Goal: Information Seeking & Learning: Learn about a topic

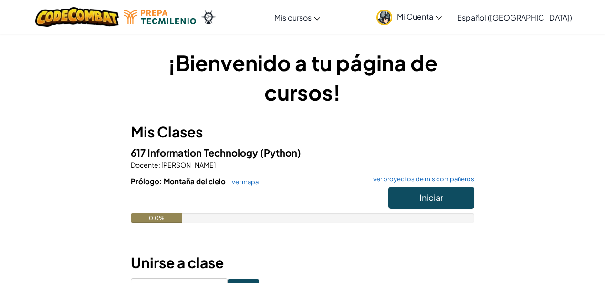
click at [430, 186] on h6 "Prólogo: Montaña del cielo ver mapa ver proyectos de mis compañeros" at bounding box center [302, 181] width 343 height 10
click at [430, 189] on button "Iniciar" at bounding box center [431, 197] width 86 height 22
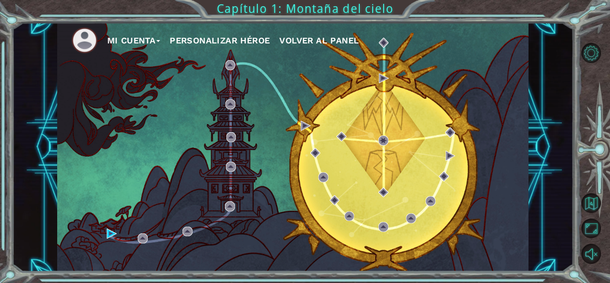
click at [275, 166] on div "Mi Cuenta Personalizar héroe Volver al panel" at bounding box center [293, 146] width 472 height 249
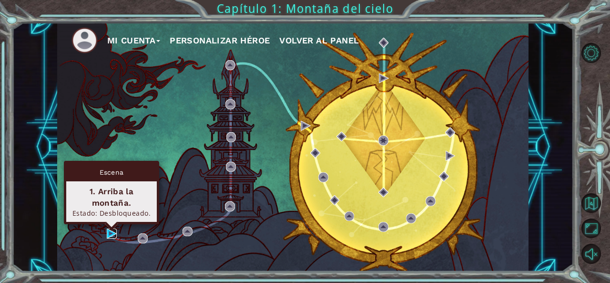
click at [112, 231] on img at bounding box center [112, 233] width 10 height 10
click at [110, 231] on img at bounding box center [112, 233] width 10 height 10
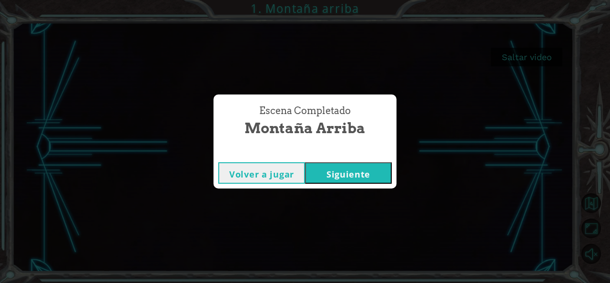
click at [366, 178] on button "Siguiente" at bounding box center [348, 172] width 87 height 21
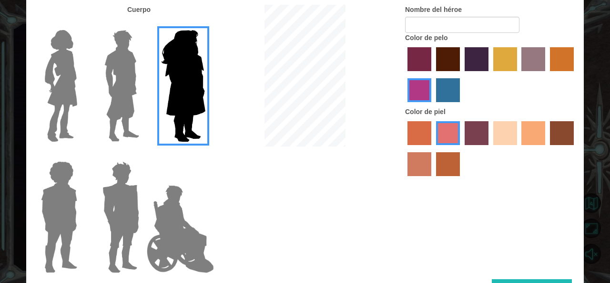
click at [66, 208] on img at bounding box center [59, 216] width 44 height 119
click at [81, 155] on input "Hero Steven" at bounding box center [81, 155] width 0 height 0
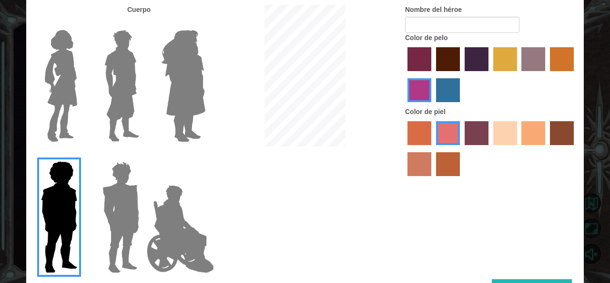
click at [110, 245] on img at bounding box center [121, 216] width 44 height 119
click at [143, 155] on input "Hero Garnet" at bounding box center [143, 155] width 0 height 0
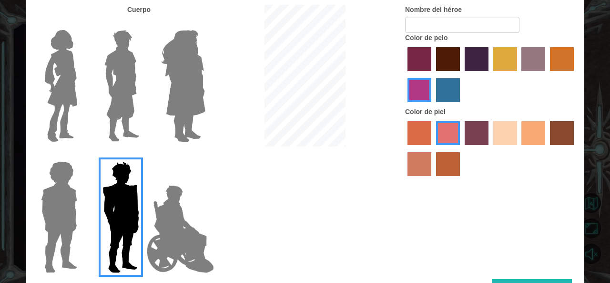
click at [49, 113] on img at bounding box center [61, 85] width 40 height 119
click at [81, 24] on input "Hero Connie" at bounding box center [81, 24] width 0 height 0
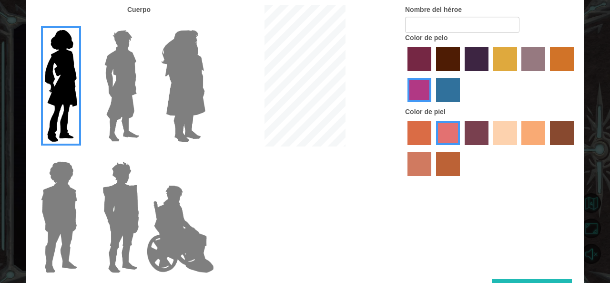
click at [100, 110] on label at bounding box center [119, 85] width 48 height 119
click at [143, 24] on input "Hero Lars" at bounding box center [143, 24] width 0 height 0
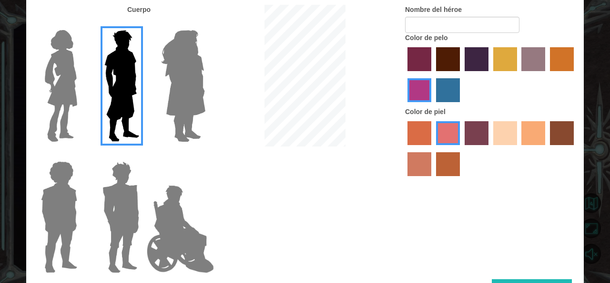
click at [456, 60] on label "maroon hair color" at bounding box center [448, 59] width 24 height 24
click at [433, 74] on input "maroon hair color" at bounding box center [433, 74] width 0 height 0
click at [537, 60] on label "bazaar hair color" at bounding box center [534, 59] width 24 height 24
click at [519, 74] on input "bazaar hair color" at bounding box center [519, 74] width 0 height 0
click at [535, 126] on label "tacao skin color" at bounding box center [534, 133] width 24 height 24
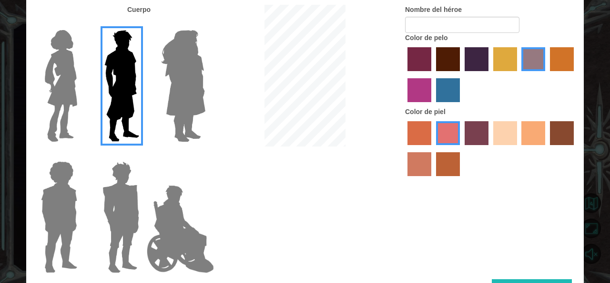
click at [519, 148] on input "tacao skin color" at bounding box center [519, 148] width 0 height 0
click at [516, 135] on label "sandy beach skin color" at bounding box center [505, 133] width 24 height 24
click at [490, 148] on input "sandy beach skin color" at bounding box center [490, 148] width 0 height 0
click at [534, 134] on label "tacao skin color" at bounding box center [534, 133] width 24 height 24
click at [519, 148] on input "tacao skin color" at bounding box center [519, 148] width 0 height 0
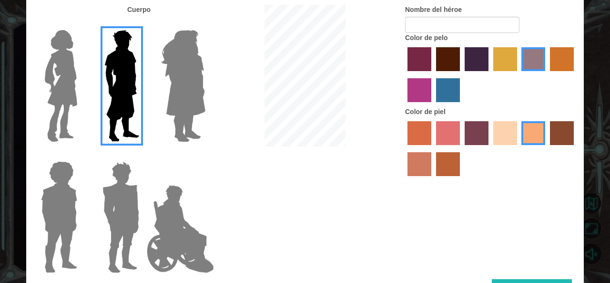
click at [439, 165] on label "smoke tree skin color" at bounding box center [448, 164] width 24 height 24
click at [433, 179] on input "smoke tree skin color" at bounding box center [433, 179] width 0 height 0
click at [417, 163] on label "burning sand skin color" at bounding box center [420, 164] width 24 height 24
click at [575, 148] on input "burning sand skin color" at bounding box center [575, 148] width 0 height 0
click at [528, 132] on label "tacao skin color" at bounding box center [534, 133] width 24 height 24
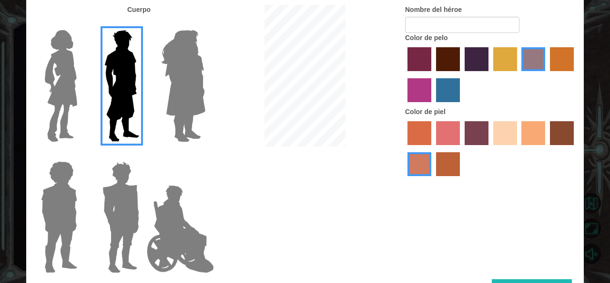
click at [519, 148] on input "tacao skin color" at bounding box center [519, 148] width 0 height 0
click at [446, 52] on label "maroon hair color" at bounding box center [448, 59] width 24 height 24
click at [433, 74] on input "maroon hair color" at bounding box center [433, 74] width 0 height 0
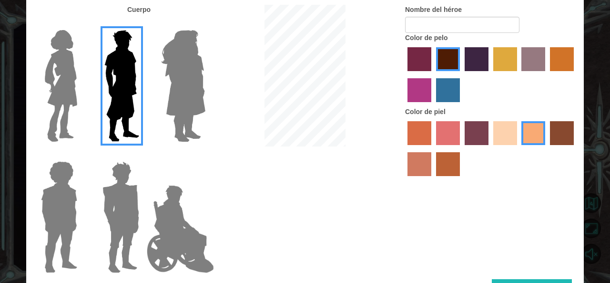
click at [410, 67] on label "paprika hair color" at bounding box center [420, 59] width 24 height 24
click at [404, 74] on input "paprika hair color" at bounding box center [404, 74] width 0 height 0
click at [481, 62] on label "hot purple hair color" at bounding box center [477, 59] width 24 height 24
click at [462, 74] on input "hot purple hair color" at bounding box center [462, 74] width 0 height 0
click at [515, 66] on label "tulip tree hair color" at bounding box center [505, 59] width 24 height 24
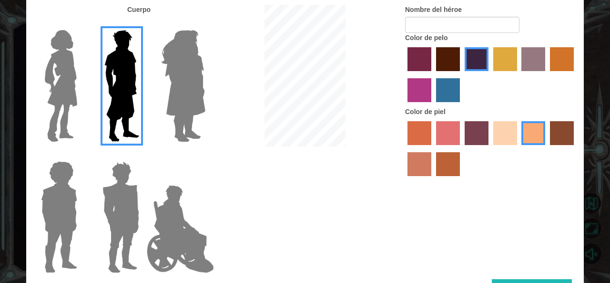
click at [490, 74] on input "tulip tree hair color" at bounding box center [490, 74] width 0 height 0
click at [550, 63] on label "gold drop hair color" at bounding box center [562, 59] width 24 height 24
click at [547, 74] on input "gold drop hair color" at bounding box center [547, 74] width 0 height 0
click at [537, 67] on label "bazaar hair color" at bounding box center [534, 59] width 24 height 24
click at [519, 74] on input "bazaar hair color" at bounding box center [519, 74] width 0 height 0
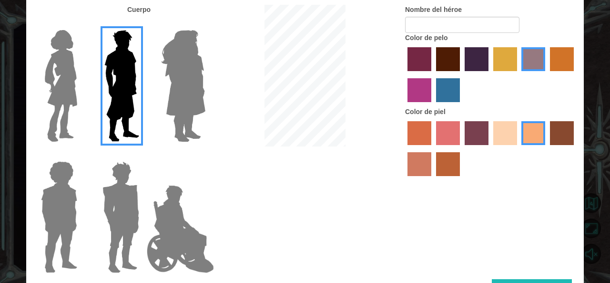
click at [443, 92] on label "lachmara hair color" at bounding box center [448, 90] width 24 height 24
click at [433, 105] on input "lachmara hair color" at bounding box center [433, 105] width 0 height 0
click at [438, 94] on label "lachmara hair color" at bounding box center [448, 90] width 24 height 24
click at [433, 105] on input "lachmara hair color" at bounding box center [433, 105] width 0 height 0
click at [437, 94] on label "lachmara hair color" at bounding box center [448, 90] width 24 height 24
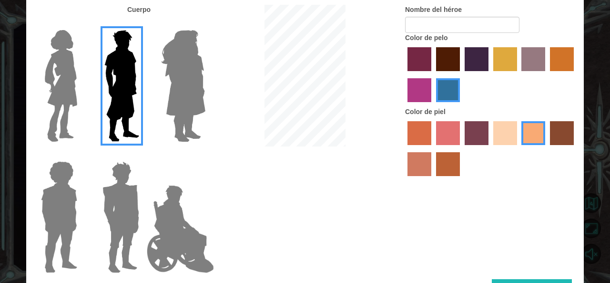
click at [433, 105] on input "lachmara hair color" at bounding box center [433, 105] width 0 height 0
click at [421, 88] on label "medium red violet hair color" at bounding box center [420, 90] width 24 height 24
click at [575, 74] on input "medium red violet hair color" at bounding box center [575, 74] width 0 height 0
click at [134, 211] on img at bounding box center [121, 216] width 44 height 119
click at [143, 155] on input "Hero Garnet" at bounding box center [143, 155] width 0 height 0
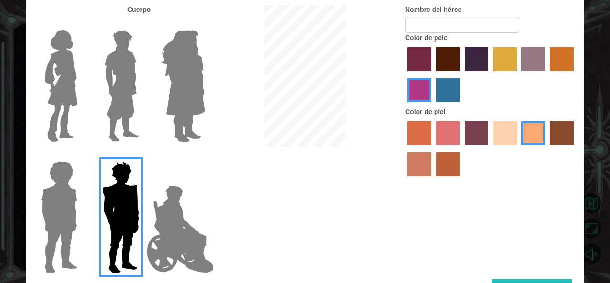
click at [102, 214] on img at bounding box center [121, 216] width 44 height 119
click at [143, 155] on input "Hero Garnet" at bounding box center [143, 155] width 0 height 0
click at [84, 227] on div at bounding box center [57, 213] width 62 height 131
click at [69, 229] on img at bounding box center [59, 216] width 44 height 119
click at [81, 155] on input "Hero Steven" at bounding box center [81, 155] width 0 height 0
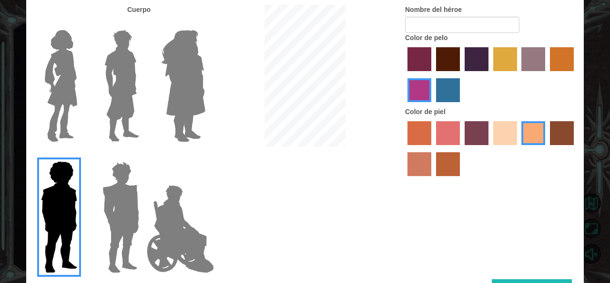
click at [51, 115] on img at bounding box center [61, 85] width 40 height 119
click at [81, 24] on input "Hero Connie" at bounding box center [81, 24] width 0 height 0
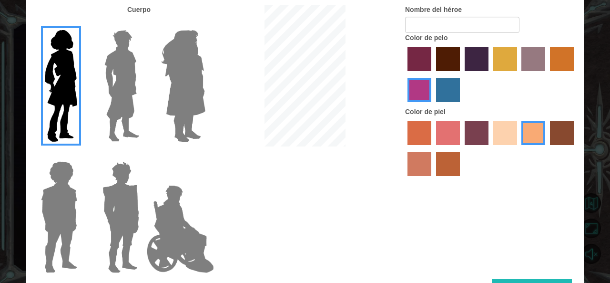
click at [113, 111] on img at bounding box center [122, 85] width 42 height 119
click at [143, 24] on input "Hero Lars" at bounding box center [143, 24] width 0 height 0
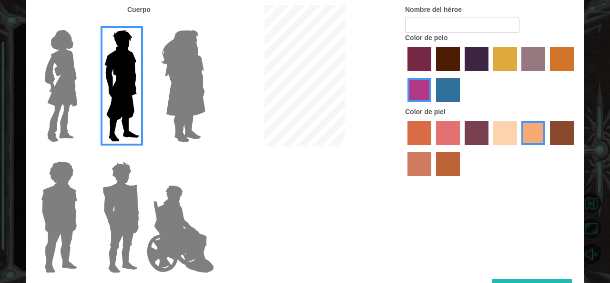
click at [77, 118] on img at bounding box center [61, 85] width 40 height 119
click at [81, 24] on input "Hero Connie" at bounding box center [81, 24] width 0 height 0
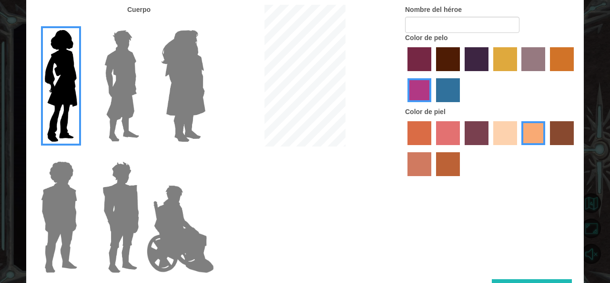
click at [133, 99] on img at bounding box center [122, 85] width 42 height 119
click at [143, 24] on input "Hero Lars" at bounding box center [143, 24] width 0 height 0
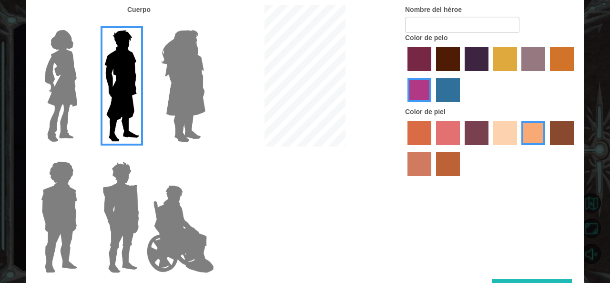
click at [452, 70] on label "maroon hair color" at bounding box center [448, 59] width 24 height 24
click at [433, 74] on input "maroon hair color" at bounding box center [433, 74] width 0 height 0
click at [483, 10] on form "Nombre del héroe" at bounding box center [491, 19] width 172 height 28
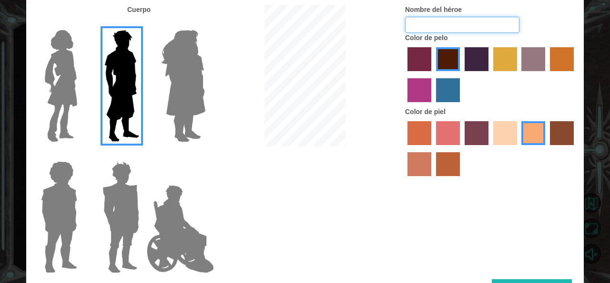
click at [483, 21] on input "Nombre del héroe" at bounding box center [462, 25] width 114 height 16
click at [459, 21] on input "Nombre del héroe" at bounding box center [462, 25] width 114 height 16
type input "[PERSON_NAME]"
click at [546, 274] on div "Cuerpo Nombre del héroe [PERSON_NAME] Color de pelo Color de piel" at bounding box center [305, 142] width 558 height 274
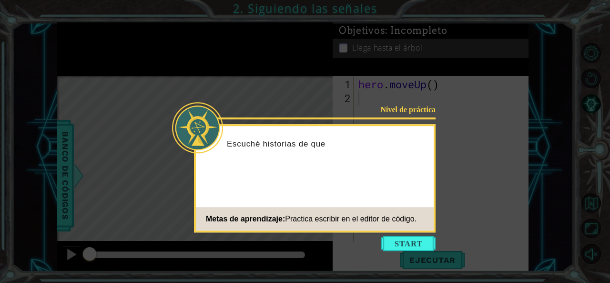
click at [363, 184] on div "Nivel de práctica Escuché historias de que Metas de aprendizaje: Practica escri…" at bounding box center [315, 178] width 242 height 108
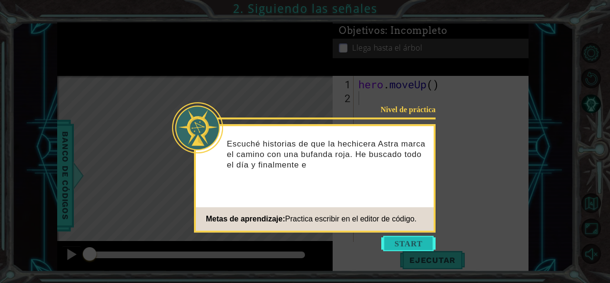
click at [415, 246] on button "Start" at bounding box center [408, 243] width 54 height 15
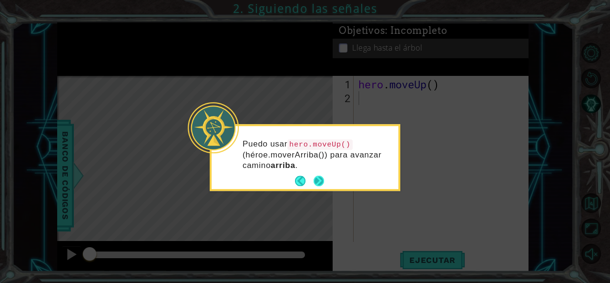
click at [324, 183] on button "Next" at bounding box center [319, 181] width 10 height 10
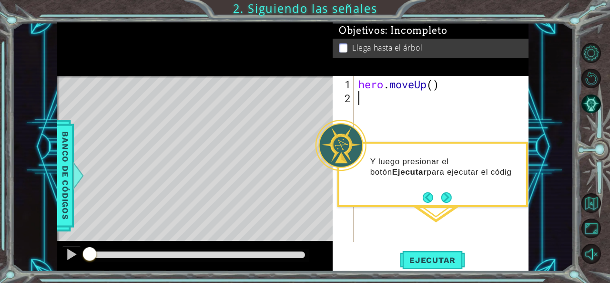
click at [430, 121] on div "hero . moveUp ( )" at bounding box center [444, 174] width 175 height 194
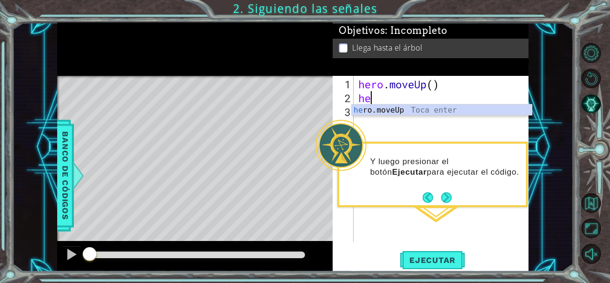
type textarea "hero"
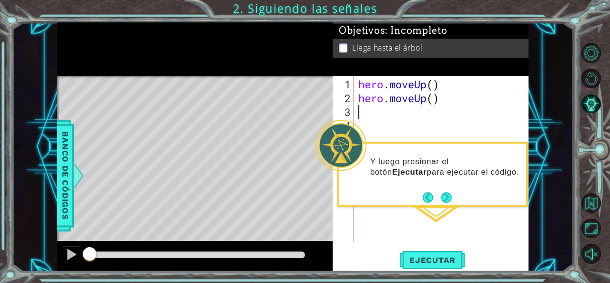
type textarea "h"
click at [441, 255] on span "Ejecutar" at bounding box center [432, 260] width 65 height 10
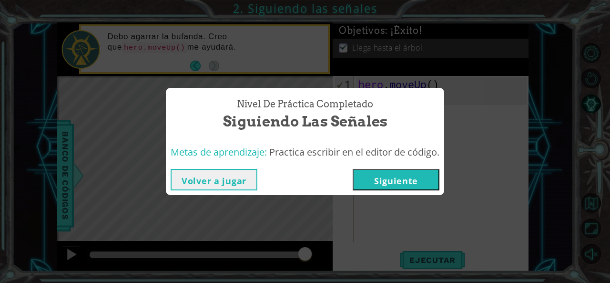
click at [375, 181] on button "Siguiente" at bounding box center [396, 179] width 87 height 21
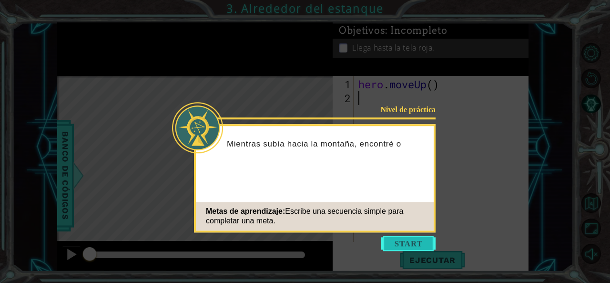
click at [416, 240] on button "Start" at bounding box center [408, 243] width 54 height 15
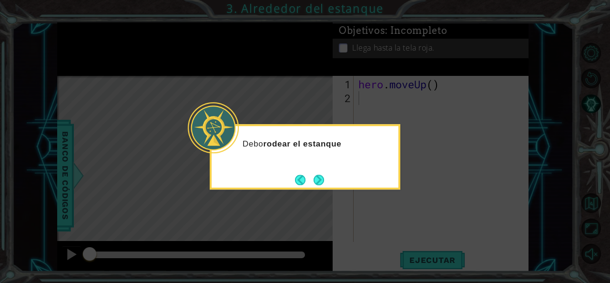
click at [394, 146] on div "Debo rodear el estanque" at bounding box center [305, 149] width 187 height 38
click at [320, 184] on button "Next" at bounding box center [318, 179] width 11 height 11
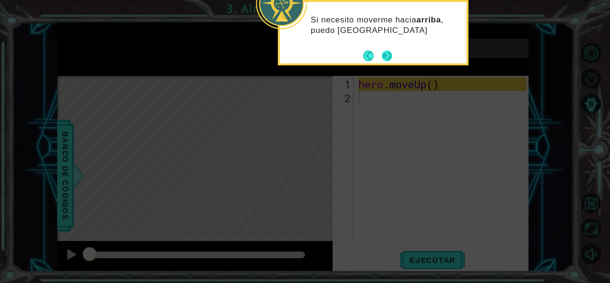
click at [391, 55] on button "Next" at bounding box center [387, 55] width 11 height 11
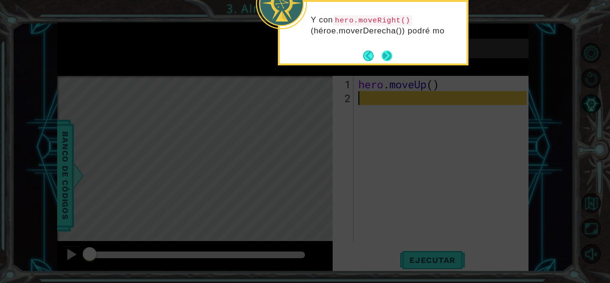
click at [393, 61] on button "Next" at bounding box center [387, 56] width 12 height 12
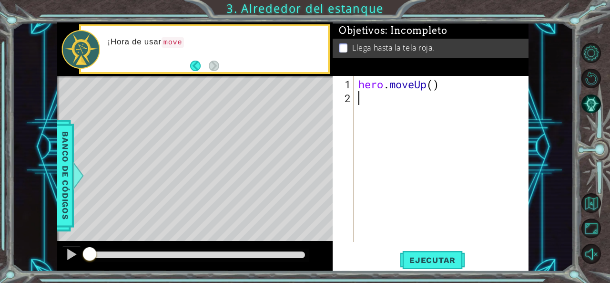
click at [396, 106] on div "hero . moveUp ( )" at bounding box center [444, 174] width 175 height 194
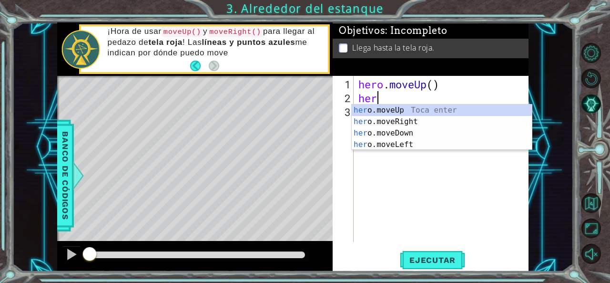
scroll to position [0, 0]
type textarea "hero"
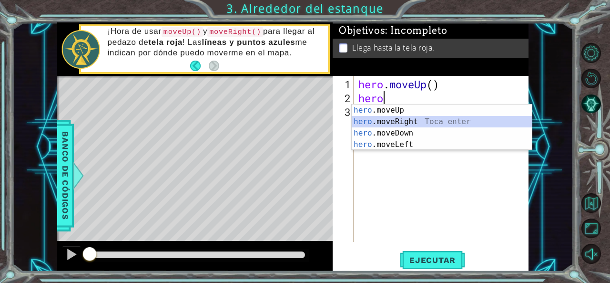
click at [418, 119] on div "hero .moveUp Toca enter hero .moveRight Toca enter hero .moveDown Toca enter he…" at bounding box center [442, 138] width 181 height 69
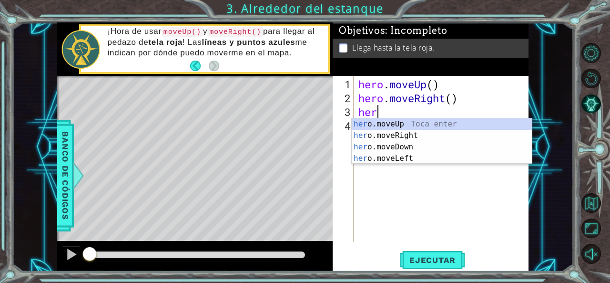
type textarea "hero"
click at [380, 123] on div "hero .moveUp Toca enter hero .moveRight Toca enter hero .moveDown Toca enter he…" at bounding box center [442, 152] width 181 height 69
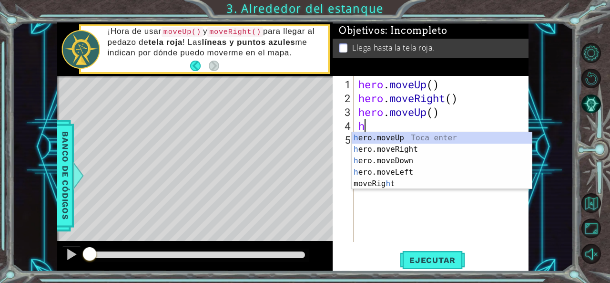
type textarea "he"
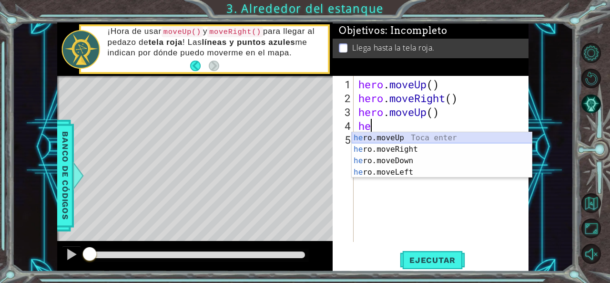
click at [407, 140] on div "he ro.moveUp Toca enter he ro.moveRight Toca enter he ro.moveDown Toca enter he…" at bounding box center [442, 166] width 181 height 69
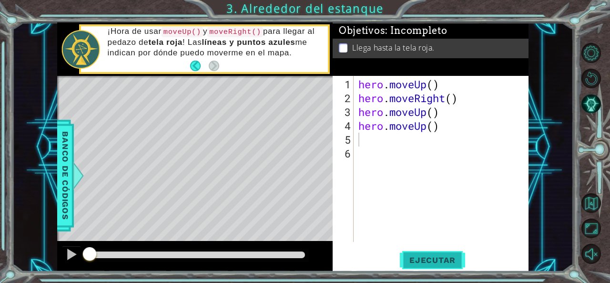
click at [446, 263] on span "Ejecutar" at bounding box center [432, 260] width 65 height 10
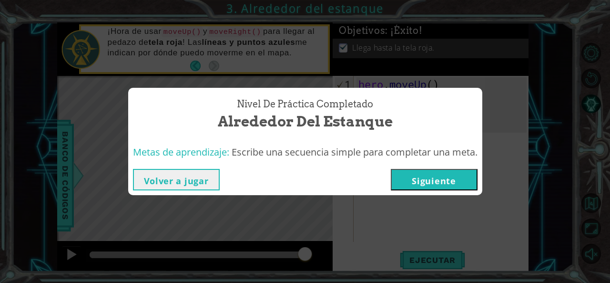
click at [462, 180] on button "Siguiente" at bounding box center [434, 179] width 87 height 21
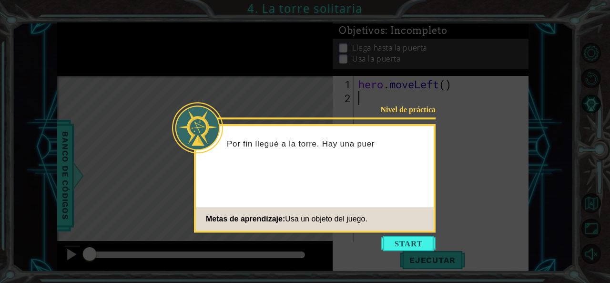
click at [386, 234] on icon at bounding box center [305, 141] width 610 height 283
click at [400, 237] on button "Start" at bounding box center [408, 243] width 54 height 15
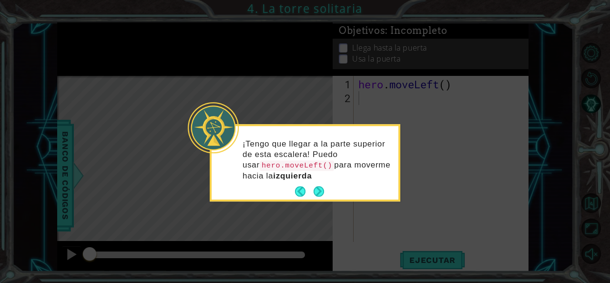
click at [380, 190] on div "¡Tengo que llegar a la parte superior de esta escalera! Puedo usar hero.moveLef…" at bounding box center [305, 165] width 187 height 70
click at [418, 235] on icon at bounding box center [305, 141] width 610 height 283
click at [377, 215] on icon at bounding box center [305, 141] width 610 height 283
click at [324, 195] on button "Next" at bounding box center [319, 191] width 10 height 10
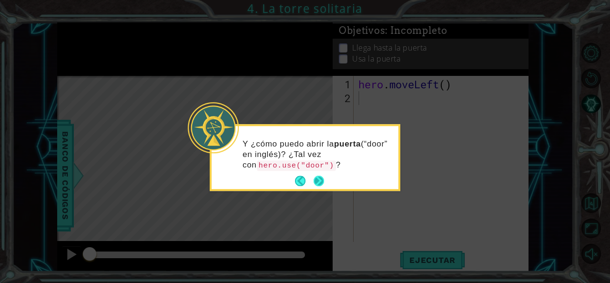
click at [318, 178] on button "Next" at bounding box center [319, 181] width 10 height 10
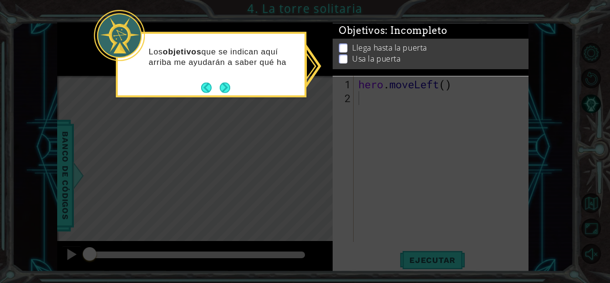
click at [298, 88] on div "Los objetivos que se indican aquí arriba me ayudarán a saber qué ha" at bounding box center [211, 64] width 191 height 65
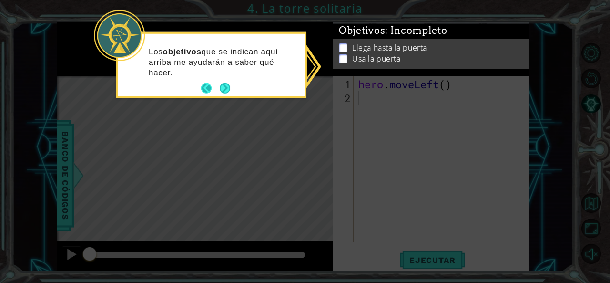
click at [209, 89] on button "Back" at bounding box center [210, 88] width 19 height 10
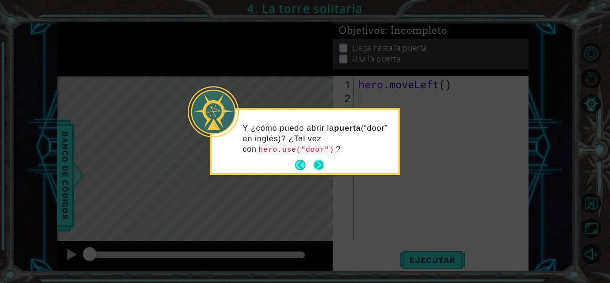
click at [325, 164] on button "Next" at bounding box center [319, 165] width 11 height 11
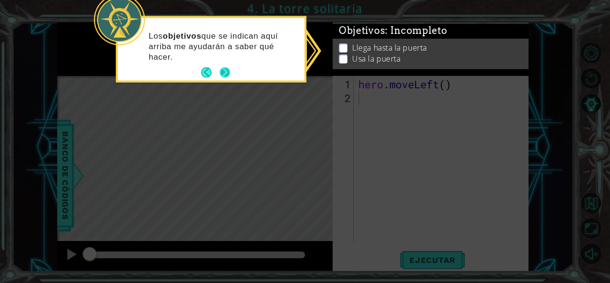
click at [226, 71] on button "Next" at bounding box center [225, 72] width 11 height 11
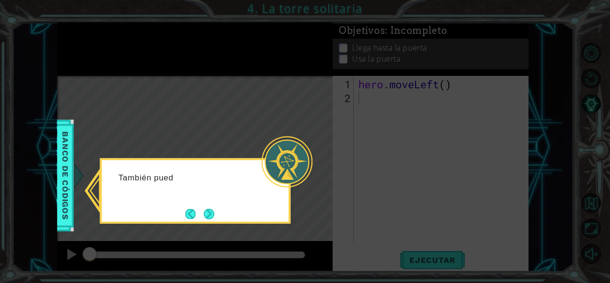
click at [287, 146] on div at bounding box center [287, 161] width 51 height 51
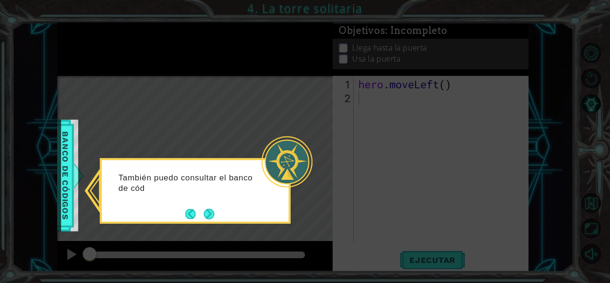
click at [219, 207] on div "También puedo consultar el banco de cód" at bounding box center [195, 188] width 187 height 48
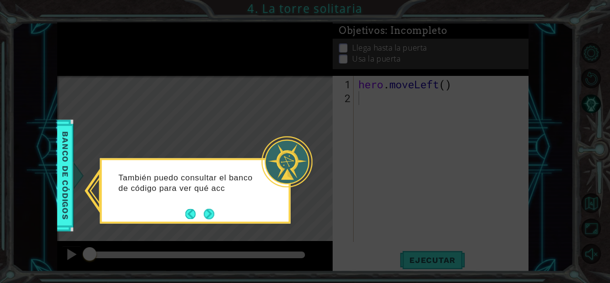
click at [213, 211] on button "Next" at bounding box center [209, 213] width 10 height 10
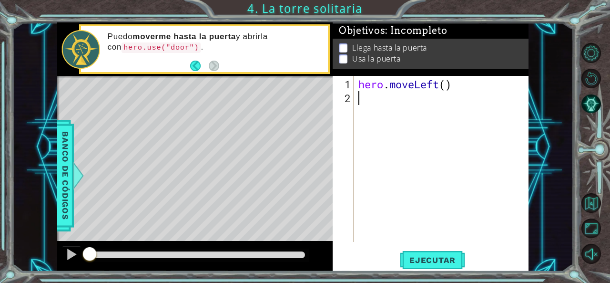
type textarea "h"
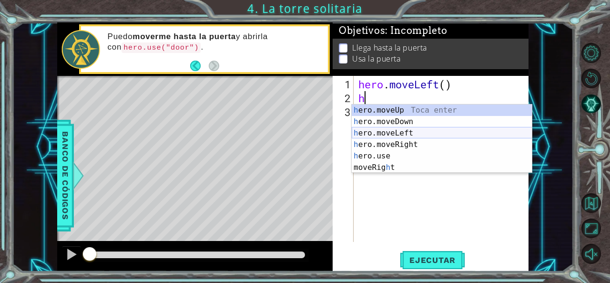
click at [418, 134] on div "h ero.moveUp Toca enter h ero.moveDown Toca enter h ero.moveLeft Toca enter h e…" at bounding box center [442, 150] width 181 height 92
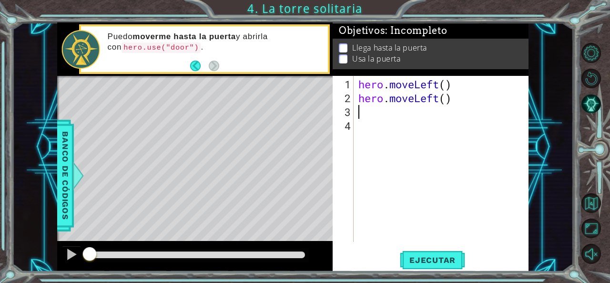
click at [388, 122] on div "hero . moveLeft ( ) hero . moveLeft ( )" at bounding box center [444, 174] width 175 height 194
click at [361, 116] on div "hero . moveLeft ( ) hero . moveLeft ( )" at bounding box center [444, 174] width 175 height 194
type textarea "h"
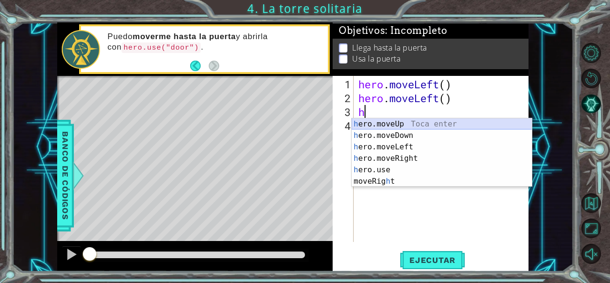
click at [421, 122] on div "h ero.moveUp Toca enter h ero.moveDown Toca enter h ero.moveLeft Toca enter h e…" at bounding box center [442, 164] width 181 height 92
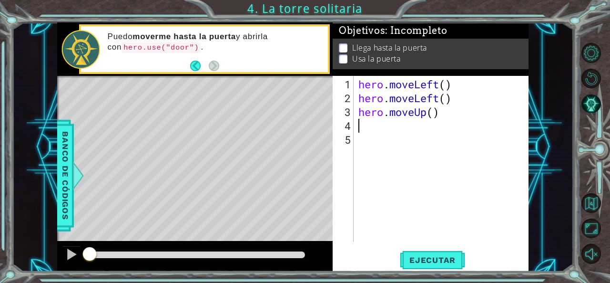
click at [419, 130] on div "hero . moveLeft ( ) hero . moveLeft ( ) hero . moveUp ( )" at bounding box center [444, 174] width 175 height 194
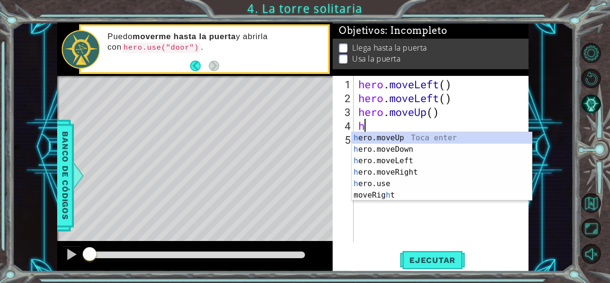
type textarea "he"
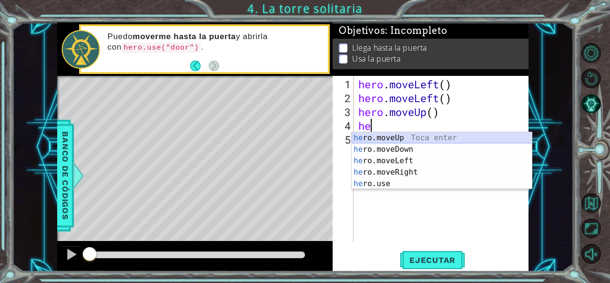
click at [421, 140] on div "he ro.moveUp Toca enter he ro.moveDown Toca enter he ro.moveLeft Toca enter he …" at bounding box center [442, 172] width 181 height 80
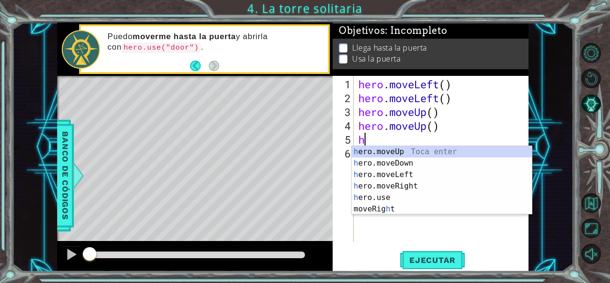
type textarea "h"
click at [405, 186] on div "h ero.moveUp Toca enter h ero.moveDown Toca enter h ero.moveLeft Toca enter h e…" at bounding box center [442, 192] width 181 height 92
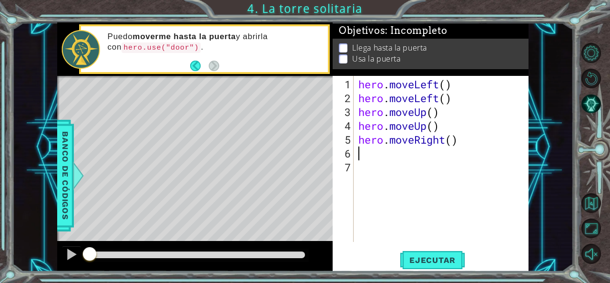
click at [378, 152] on div "hero . moveLeft ( ) hero . moveLeft ( ) hero . moveUp ( ) hero . moveUp ( ) her…" at bounding box center [444, 174] width 175 height 194
type textarea "h"
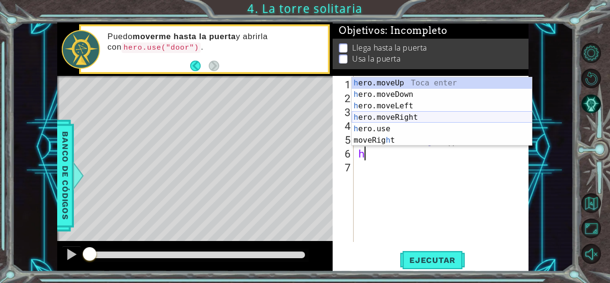
click at [406, 114] on div "h ero.moveUp Toca enter h ero.moveDown Toca enter h ero.moveLeft Toca enter h e…" at bounding box center [442, 123] width 181 height 92
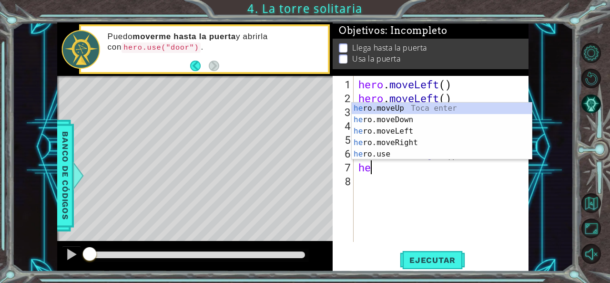
type textarea "h"
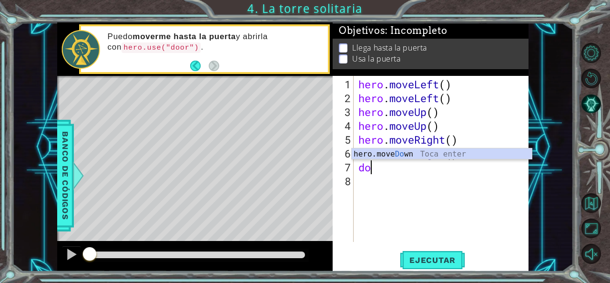
type textarea "d"
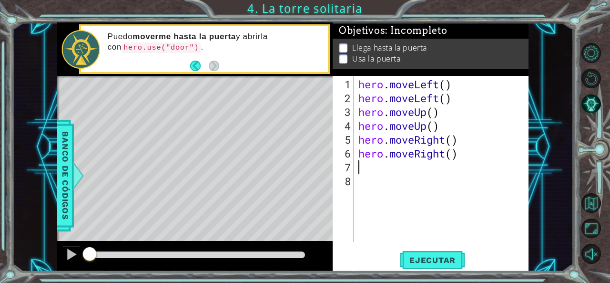
type textarea "hero.moveRight()"
click at [377, 185] on div "hero . moveLeft ( ) hero . moveLeft ( ) hero . moveUp ( ) hero . moveUp ( ) her…" at bounding box center [444, 174] width 175 height 194
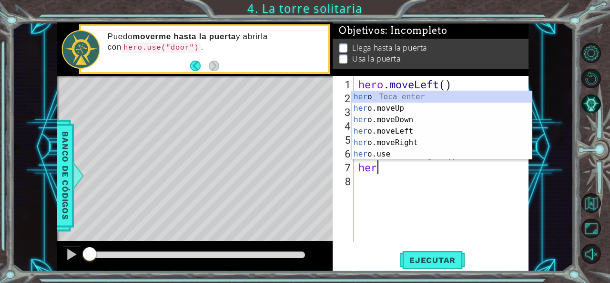
click at [391, 157] on div "her o Toca enter her o.moveUp Toca enter her o.moveDown Toca enter her o.moveLe…" at bounding box center [442, 137] width 181 height 92
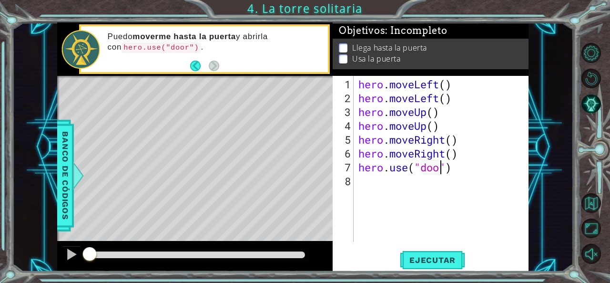
scroll to position [0, 4]
type textarea "hero.use("door")"
click at [451, 266] on button "Ejecutar" at bounding box center [432, 260] width 65 height 20
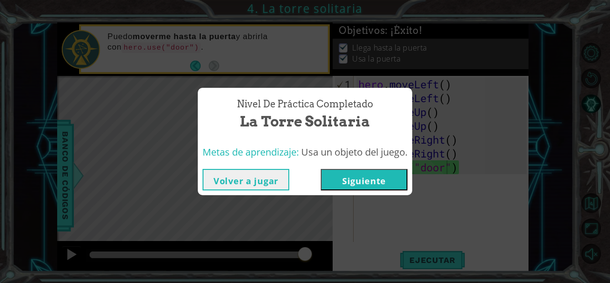
click at [388, 179] on button "Siguiente" at bounding box center [364, 179] width 87 height 21
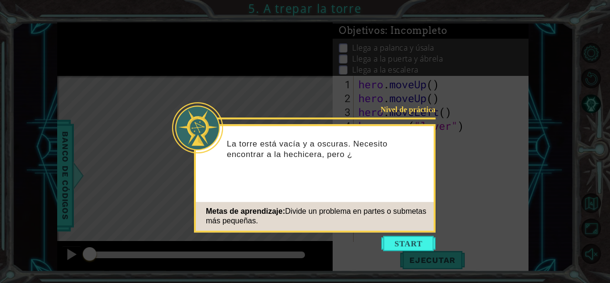
click at [413, 207] on span "Divide un problema en partes o submetas más pequeñas." at bounding box center [316, 216] width 220 height 18
click at [414, 240] on button "Start" at bounding box center [408, 243] width 54 height 15
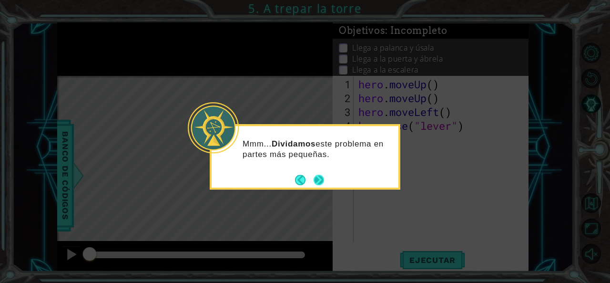
click at [316, 177] on button "Next" at bounding box center [319, 180] width 18 height 18
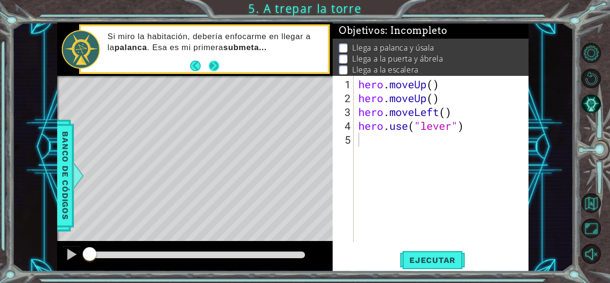
click at [212, 63] on button "Next" at bounding box center [213, 65] width 11 height 11
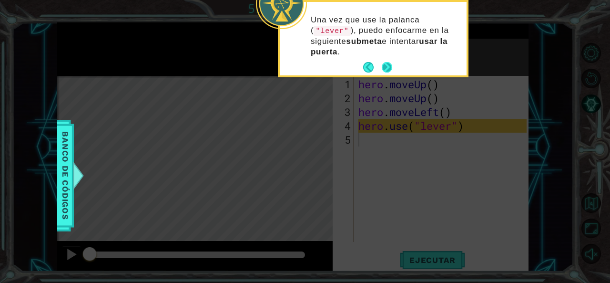
click at [387, 64] on button "Next" at bounding box center [387, 68] width 14 height 14
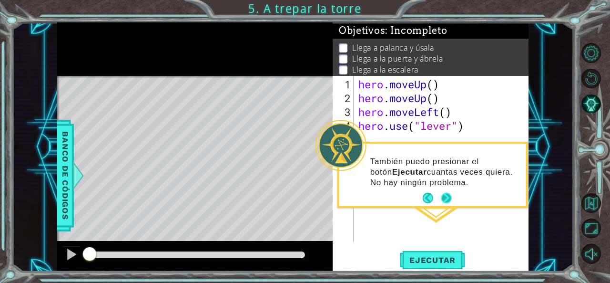
click at [447, 192] on button "Next" at bounding box center [446, 197] width 13 height 13
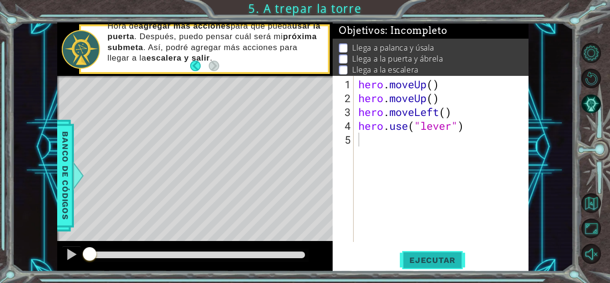
click at [420, 268] on button "Ejecutar" at bounding box center [432, 260] width 65 height 20
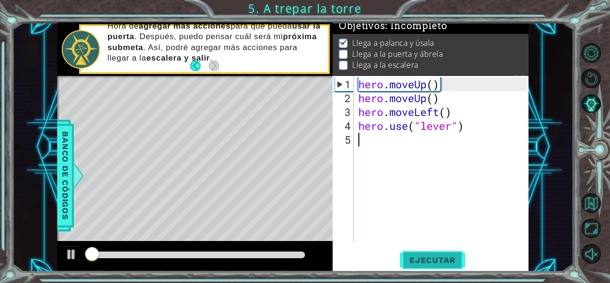
scroll to position [8, 0]
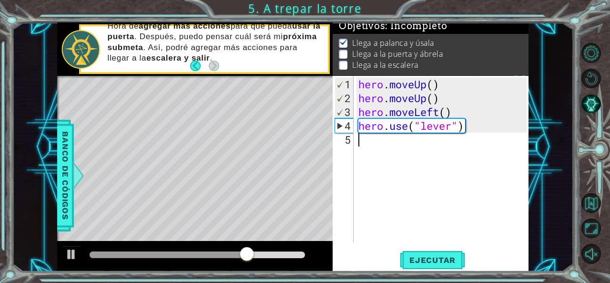
type textarea "h"
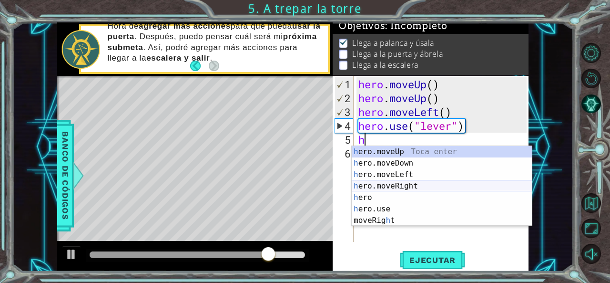
click at [421, 184] on div "h ero.moveUp Toca enter h ero.moveDown Toca enter h ero.moveLeft Toca enter h e…" at bounding box center [442, 197] width 181 height 103
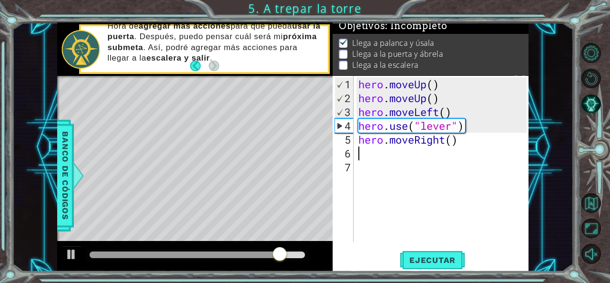
type textarea "h"
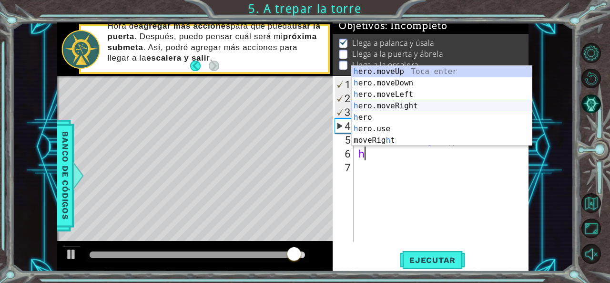
click at [401, 108] on div "h ero.moveUp Toca enter h ero.moveDown Toca enter h ero.moveLeft Toca enter h e…" at bounding box center [442, 117] width 181 height 103
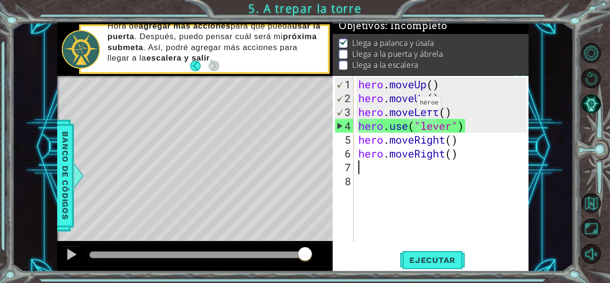
type textarea "h"
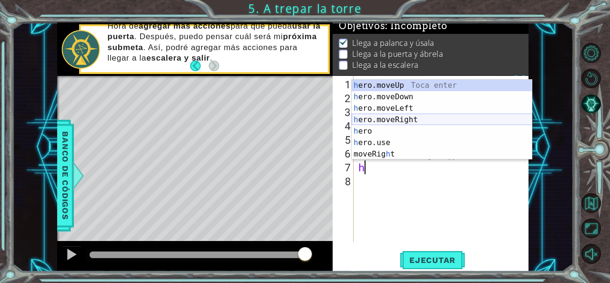
click at [434, 117] on div "h ero.moveUp Toca enter h ero.moveDown Toca enter h ero.moveLeft Toca enter h e…" at bounding box center [442, 131] width 181 height 103
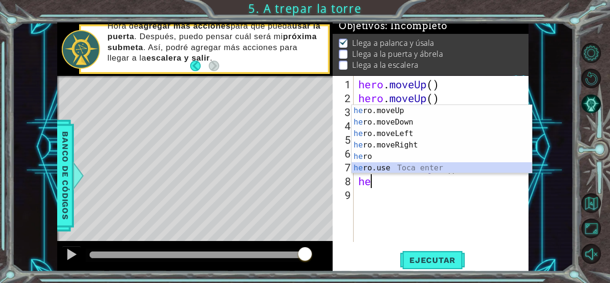
click at [403, 166] on div "he ro.moveUp Toca enter he ro.moveDown Toca enter he ro.moveLeft Toca enter he …" at bounding box center [442, 151] width 181 height 92
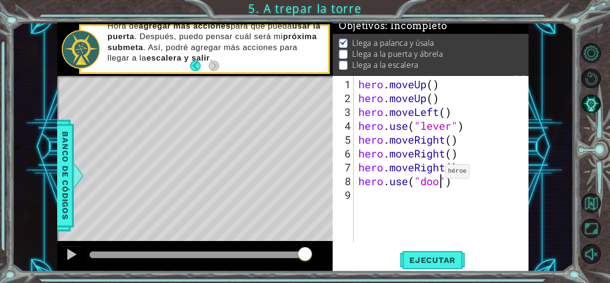
scroll to position [0, 4]
type textarea "hero.use("door")"
click at [426, 254] on button "Ejecutar" at bounding box center [432, 260] width 65 height 20
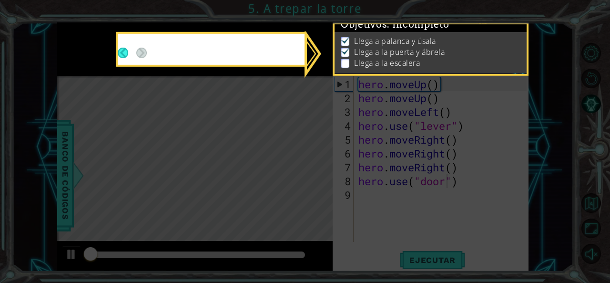
scroll to position [8, 0]
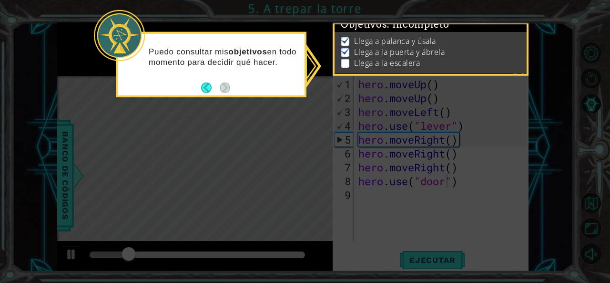
click at [242, 80] on div "Puedo consultar mis objetivos en todo momento para decidir qué hacer." at bounding box center [211, 61] width 187 height 48
click at [272, 121] on icon at bounding box center [305, 141] width 610 height 283
click at [289, 90] on div "Puedo consultar mis objetivos en todo momento para decidir qué hacer." at bounding box center [211, 64] width 191 height 65
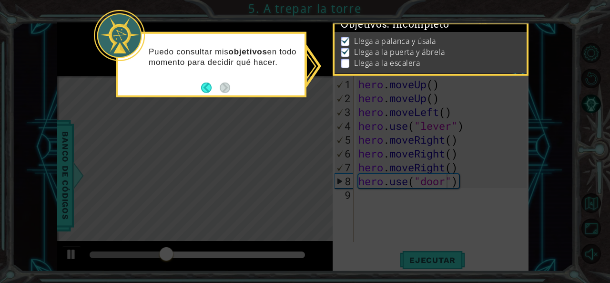
click at [313, 90] on icon at bounding box center [305, 141] width 610 height 283
click at [312, 85] on icon at bounding box center [305, 141] width 610 height 283
drag, startPoint x: 311, startPoint y: 85, endPoint x: 249, endPoint y: 93, distance: 62.9
click at [294, 89] on body "1 ההההההההההההההההההההההההההההההההההההההההההההההההההההההההההההההההההההההההההההה…" at bounding box center [305, 141] width 610 height 283
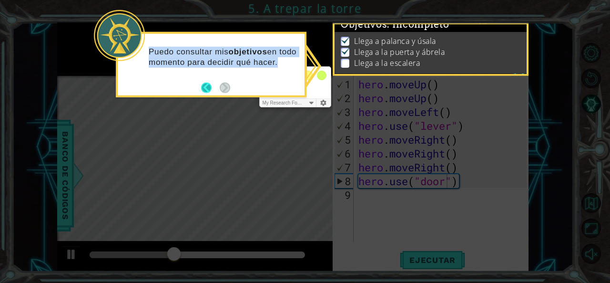
click at [213, 84] on button "Back" at bounding box center [210, 87] width 19 height 10
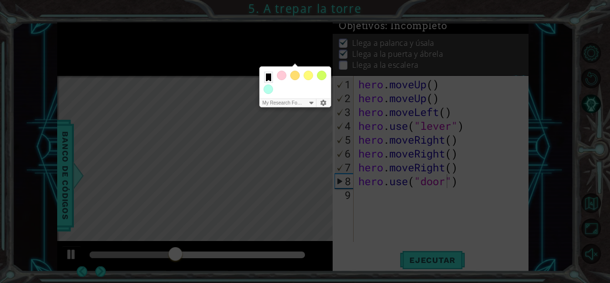
scroll to position [7, 0]
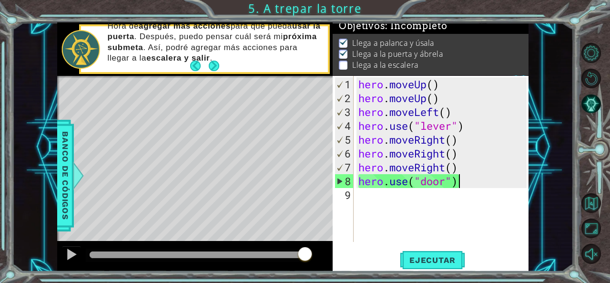
click at [491, 185] on div "hero . moveUp ( ) hero . moveUp ( ) hero . moveLeft ( ) hero . use ( "lever" ) …" at bounding box center [444, 174] width 175 height 194
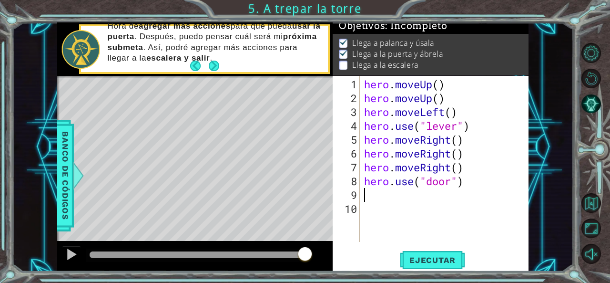
scroll to position [0, 0]
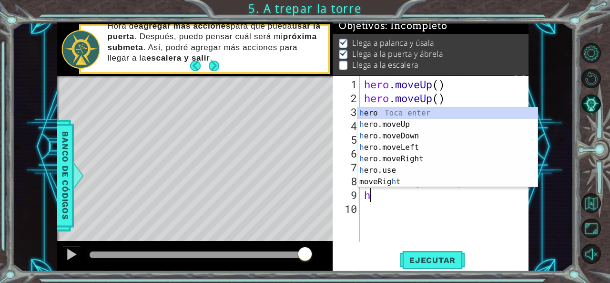
type textarea "he"
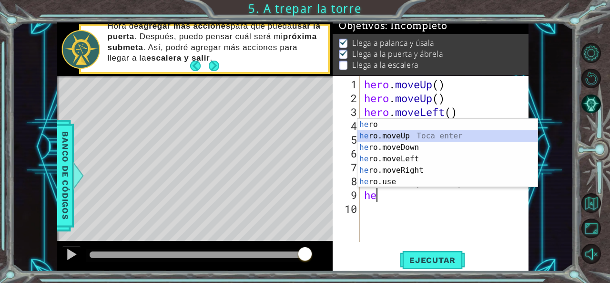
click at [422, 137] on div "he ro Toca enter he ro.moveUp Toca enter he ro.moveDown Toca enter he ro.moveLe…" at bounding box center [448, 165] width 181 height 92
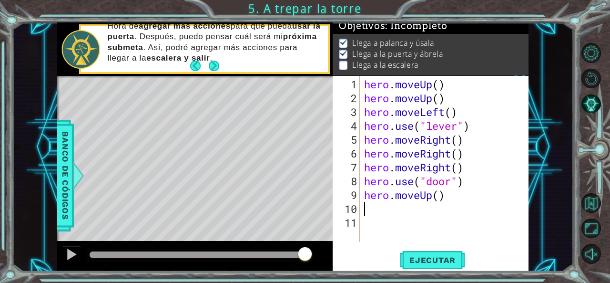
type textarea "h"
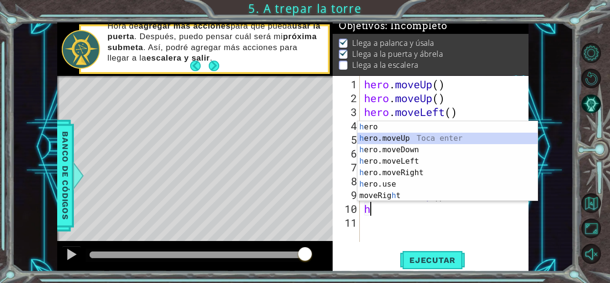
click at [425, 136] on div "h ero Toca enter h ero.moveUp Toca enter h ero.moveDown Toca enter h ero.moveLe…" at bounding box center [448, 172] width 181 height 103
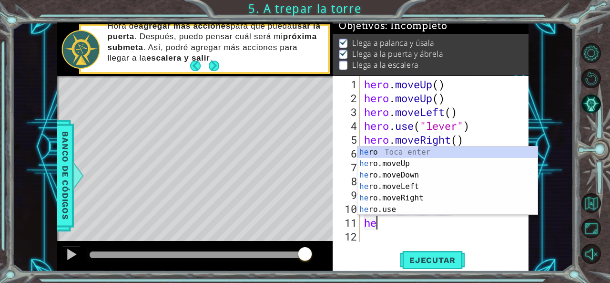
type textarea "hero"
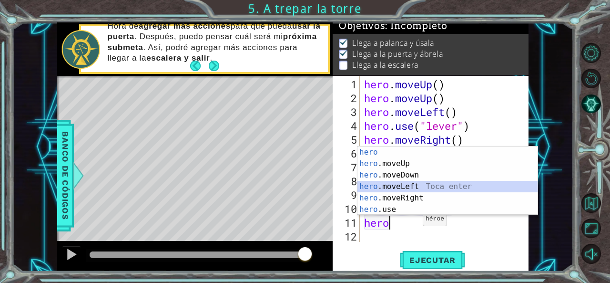
click at [391, 181] on div "hero Toca enter hero .moveUp Toca enter hero .moveDown Toca enter hero .moveLef…" at bounding box center [448, 192] width 181 height 92
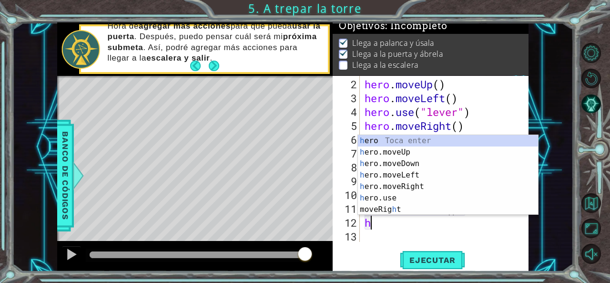
type textarea "he"
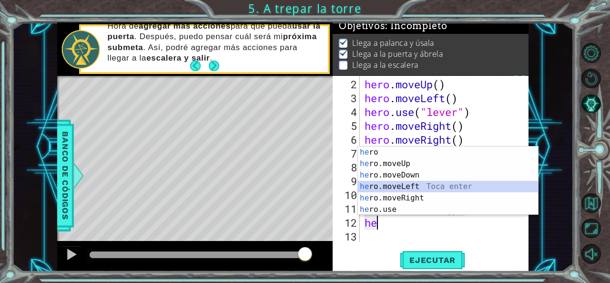
click at [407, 184] on div "he ro Toca enter he ro.moveUp Toca enter he ro.moveDown Toca enter he ro.moveLe…" at bounding box center [448, 192] width 181 height 92
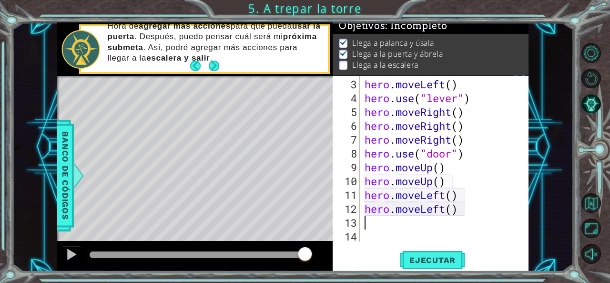
scroll to position [28, 0]
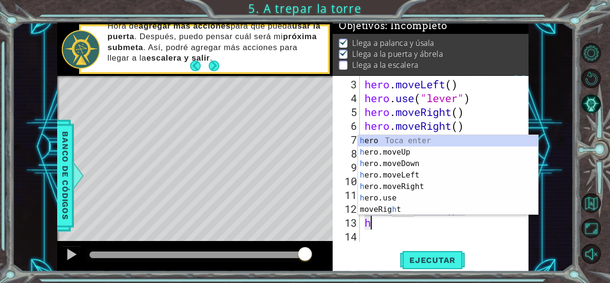
type textarea "he"
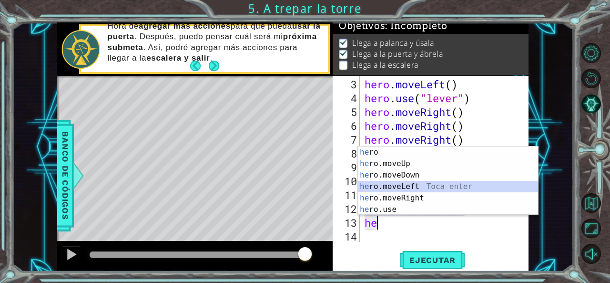
click at [431, 184] on div "he ro Toca enter he ro.moveUp Toca enter he ro.moveDown Toca enter he ro.moveLe…" at bounding box center [448, 192] width 181 height 92
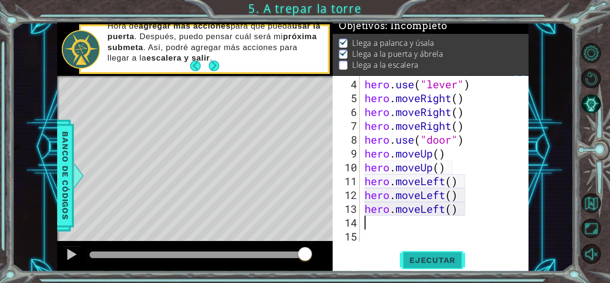
click at [437, 263] on span "Ejecutar" at bounding box center [432, 260] width 65 height 10
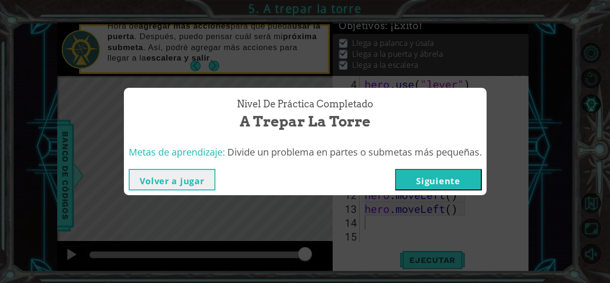
click at [451, 174] on button "Siguiente" at bounding box center [438, 179] width 87 height 21
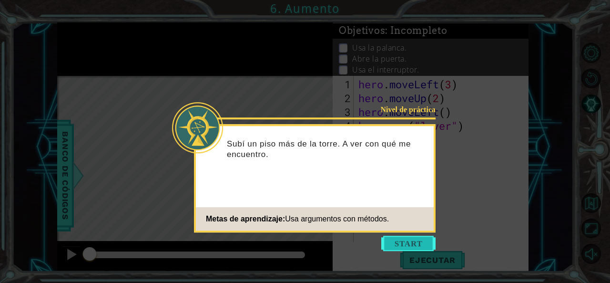
click at [414, 238] on button "Start" at bounding box center [408, 243] width 54 height 15
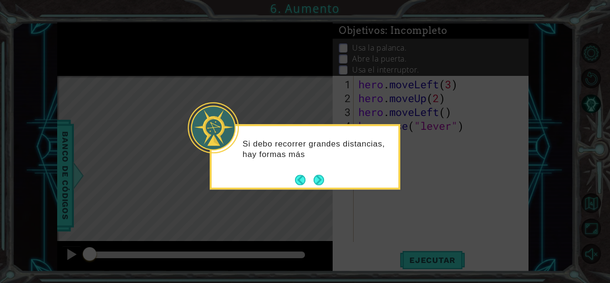
click at [328, 179] on div "Si debo recorrer grandes distancias, hay formas más" at bounding box center [305, 156] width 191 height 65
click at [316, 180] on button "Next" at bounding box center [319, 179] width 10 height 10
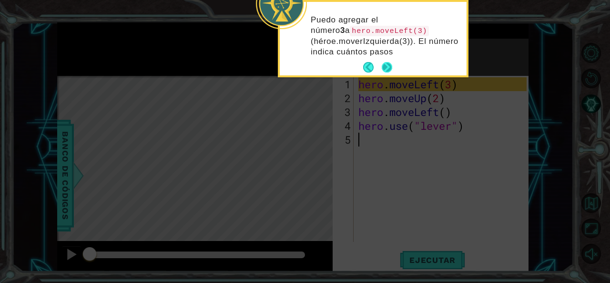
click at [386, 65] on button "Next" at bounding box center [387, 67] width 10 height 10
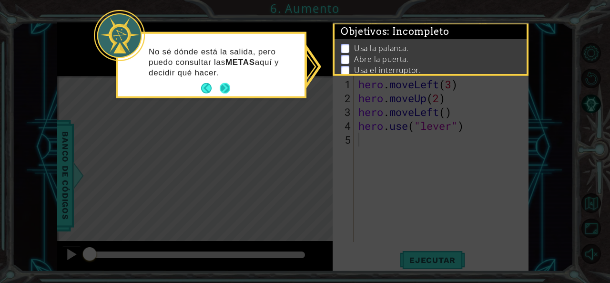
click at [226, 86] on button "Next" at bounding box center [225, 88] width 10 height 10
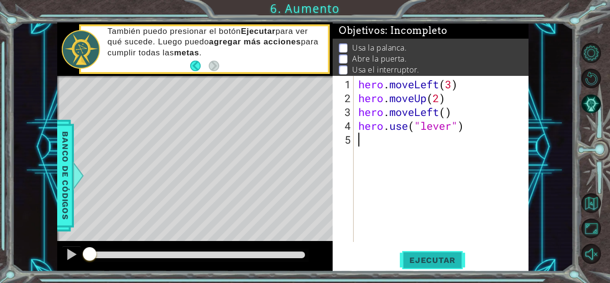
click at [454, 254] on button "Ejecutar" at bounding box center [432, 260] width 65 height 20
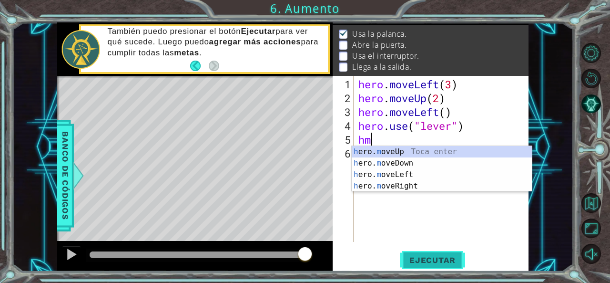
type textarea "h"
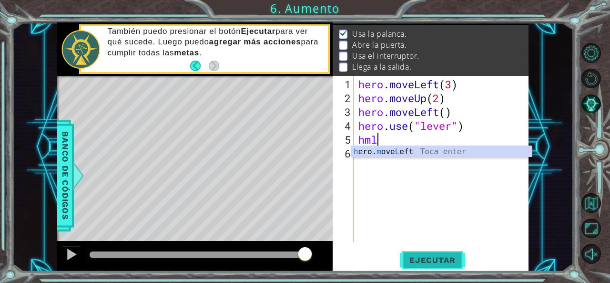
type textarea "hero.moveLeft(1)"
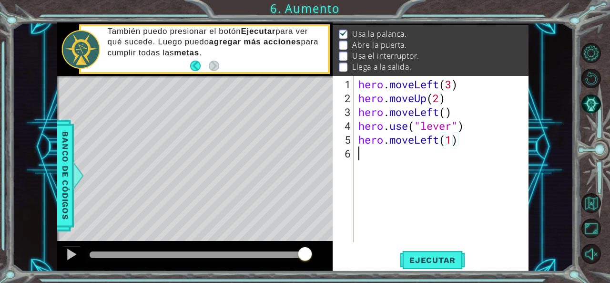
click at [468, 146] on div "hero . moveLeft ( 3 ) hero . moveUp ( 2 ) hero . moveLeft ( ) hero . use ( "lev…" at bounding box center [444, 174] width 175 height 194
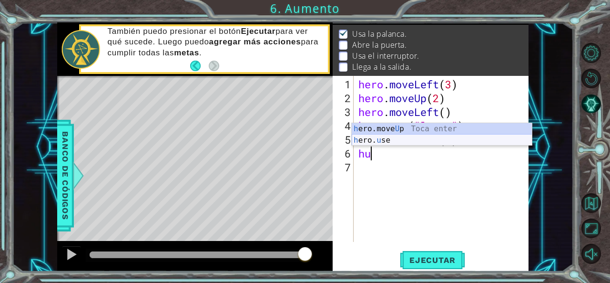
click at [421, 137] on div "h ero.move U p Toca enter h ero. u se Toca enter" at bounding box center [442, 146] width 181 height 46
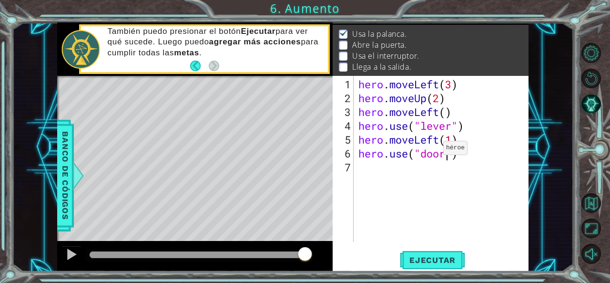
scroll to position [0, 4]
type textarea "hero.use("door")"
click at [457, 259] on span "Ejecutar" at bounding box center [432, 260] width 65 height 10
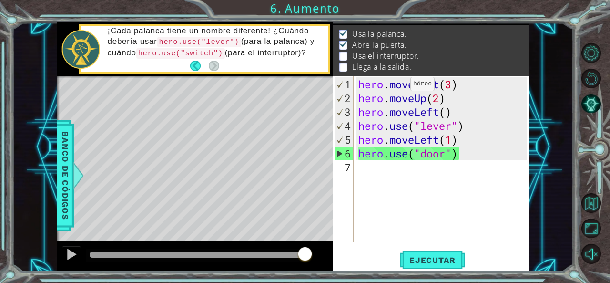
click at [436, 44] on li "Abre la puerta." at bounding box center [432, 45] width 186 height 11
click at [447, 183] on div "hero . moveLeft ( 3 ) hero . moveUp ( 2 ) hero . moveLeft ( ) hero . use ( "lev…" at bounding box center [444, 174] width 175 height 194
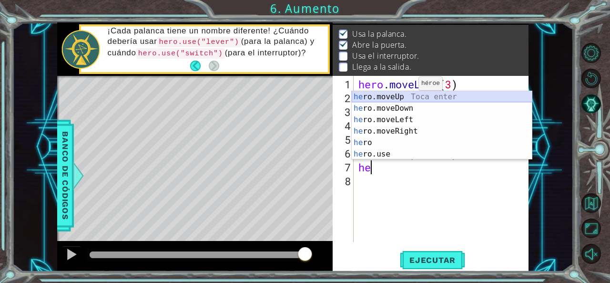
click at [410, 97] on div "he ro.moveUp Toca enter he ro.moveDown Toca enter he ro.moveLeft Toca enter he …" at bounding box center [442, 137] width 181 height 92
type textarea "hero.moveUp(1)"
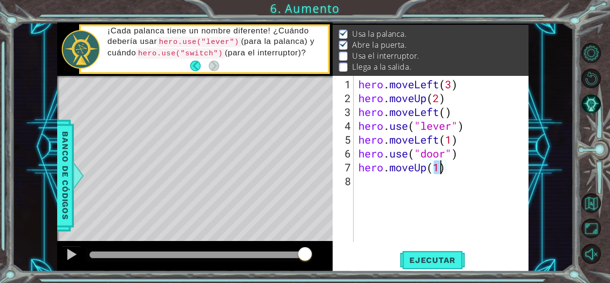
click at [400, 185] on div "hero . moveLeft ( 3 ) hero . moveUp ( 2 ) hero . moveLeft ( ) hero . use ( "lev…" at bounding box center [444, 174] width 175 height 194
drag, startPoint x: 442, startPoint y: 167, endPoint x: 450, endPoint y: 166, distance: 7.7
click at [442, 167] on div "hero . moveLeft ( 3 ) hero . moveUp ( 2 ) hero . moveLeft ( ) hero . use ( "lev…" at bounding box center [444, 174] width 175 height 194
type textarea "hero.moveUp(2)"
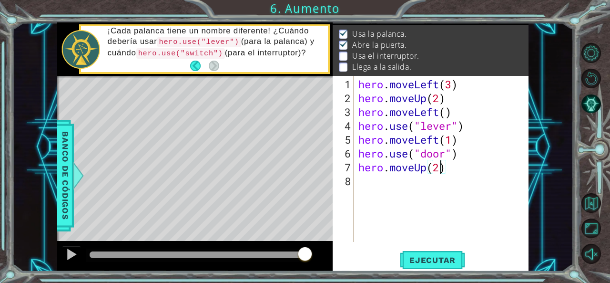
click at [407, 196] on div "hero . moveLeft ( 3 ) hero . moveUp ( 2 ) hero . moveLeft ( ) hero . use ( "lev…" at bounding box center [444, 174] width 175 height 194
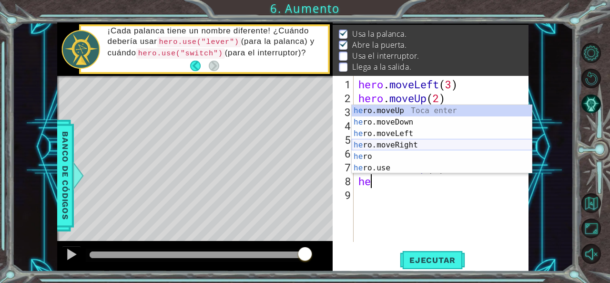
click at [411, 144] on div "he ro.moveUp Toca enter he ro.moveDown Toca enter he ro.moveLeft Toca enter he …" at bounding box center [442, 151] width 181 height 92
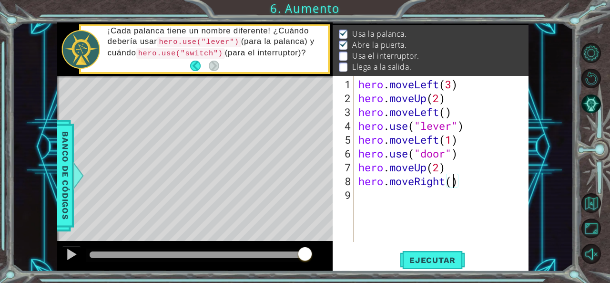
type textarea "hero.moveRight(2)"
click at [445, 198] on div "hero . moveLeft ( 3 ) hero . moveUp ( 2 ) hero . moveLeft ( ) hero . use ( "lev…" at bounding box center [444, 174] width 175 height 194
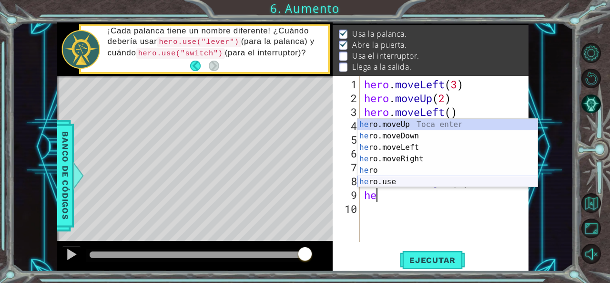
click at [416, 180] on div "he ro.moveUp Toca enter he ro.moveDown Toca enter he ro.moveLeft Toca enter he …" at bounding box center [448, 165] width 181 height 92
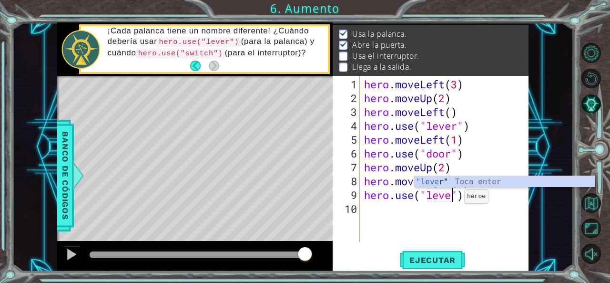
type textarea "hero.use("lever")"
click at [472, 212] on div "hero . moveLeft ( 3 ) hero . moveUp ( 2 ) hero . moveLeft ( ) hero . use ( "lev…" at bounding box center [446, 174] width 169 height 194
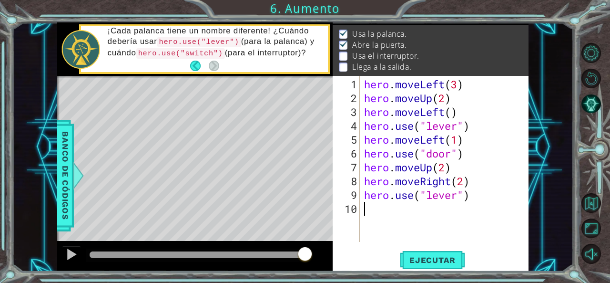
scroll to position [0, 0]
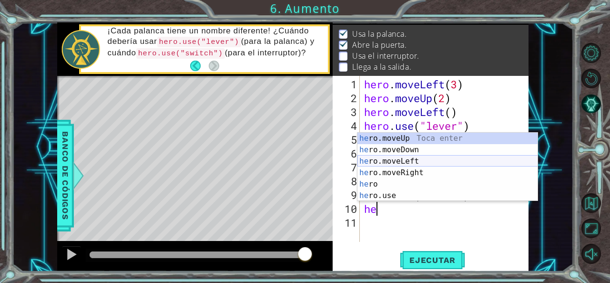
click at [408, 162] on div "he ro.moveUp Toca enter he ro.moveDown Toca enter he ro.moveLeft Toca enter he …" at bounding box center [448, 179] width 181 height 92
type textarea "hero.moveLeft(1)"
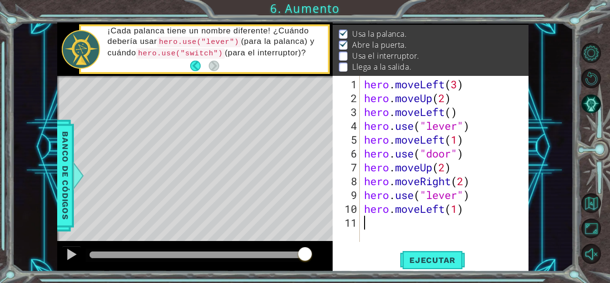
click at [451, 228] on div "hero . moveLeft ( 3 ) hero . moveUp ( 2 ) hero . moveLeft ( ) hero . use ( "lev…" at bounding box center [446, 174] width 169 height 194
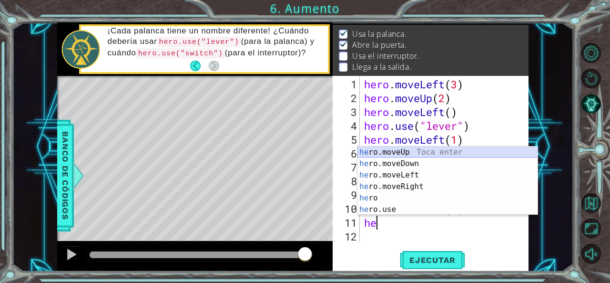
click at [425, 153] on div "he ro.moveUp Toca enter he ro.moveDown Toca enter he ro.moveLeft Toca enter he …" at bounding box center [448, 192] width 181 height 92
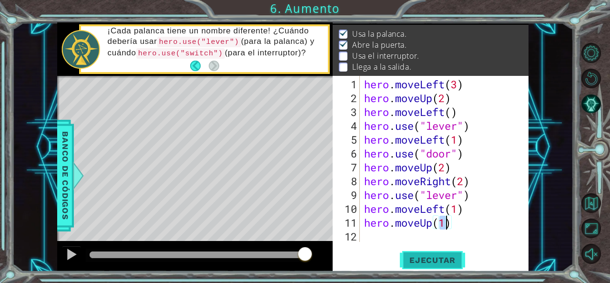
click at [441, 260] on span "Ejecutar" at bounding box center [432, 260] width 65 height 10
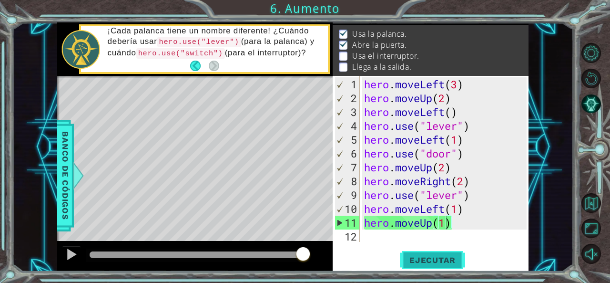
click at [444, 258] on span "Ejecutar" at bounding box center [432, 260] width 65 height 10
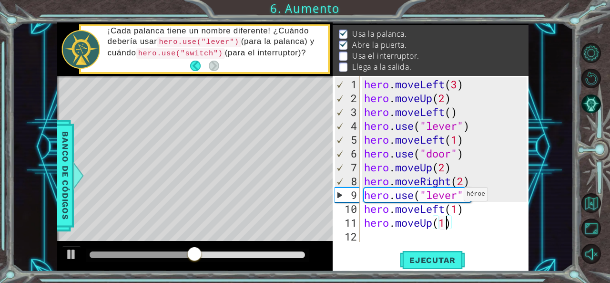
click at [455, 197] on div "hero . moveLeft ( 3 ) hero . moveUp ( 2 ) hero . moveLeft ( ) hero . use ( "lev…" at bounding box center [446, 174] width 169 height 194
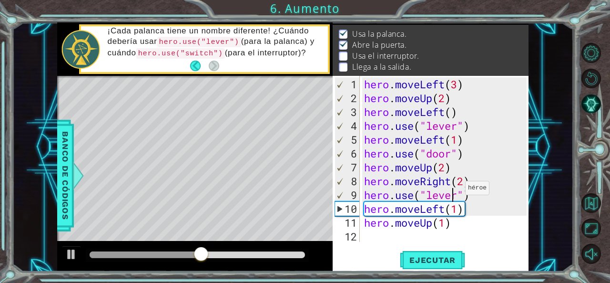
click at [459, 191] on div "hero . moveLeft ( 3 ) hero . moveUp ( 2 ) hero . moveLeft ( ) hero . use ( "lev…" at bounding box center [446, 174] width 169 height 194
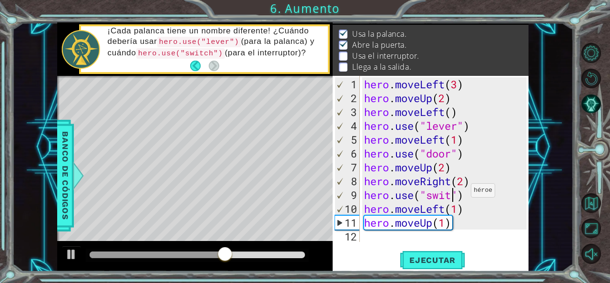
scroll to position [0, 4]
click at [455, 258] on span "Ejecutar" at bounding box center [432, 260] width 65 height 10
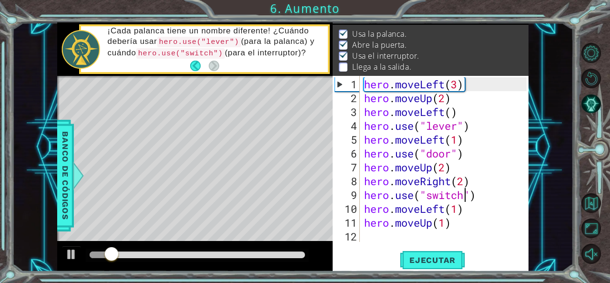
click at [263, 256] on div at bounding box center [197, 254] width 215 height 7
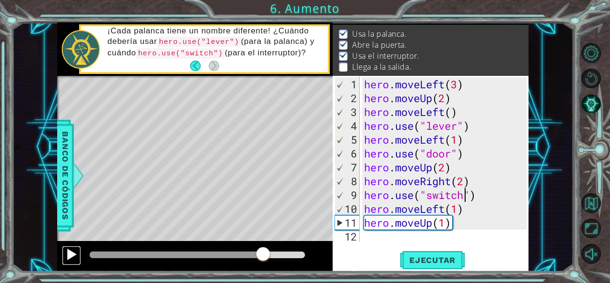
click at [68, 257] on div at bounding box center [71, 254] width 12 height 12
click at [171, 252] on div at bounding box center [182, 254] width 184 height 7
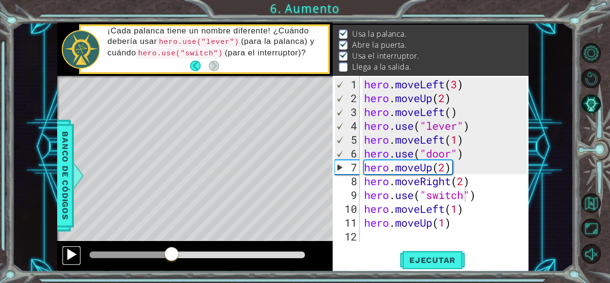
click at [73, 253] on div at bounding box center [71, 254] width 12 height 12
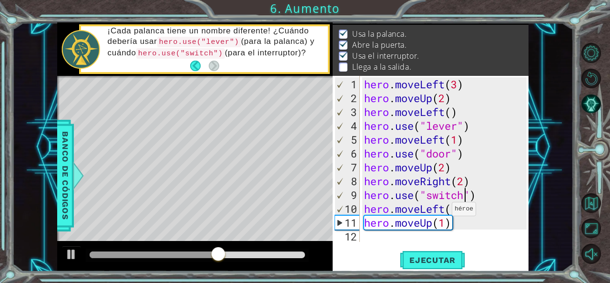
click at [443, 212] on div "hero . moveLeft ( 3 ) hero . moveUp ( 2 ) hero . moveLeft ( ) hero . use ( "lev…" at bounding box center [446, 174] width 169 height 194
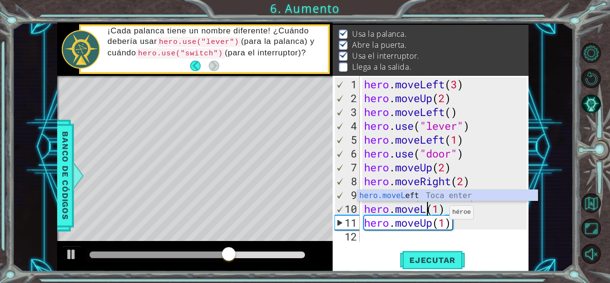
scroll to position [0, 3]
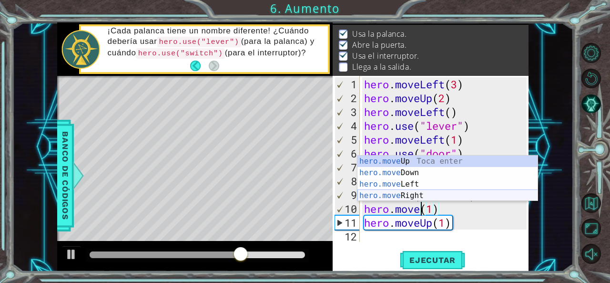
click at [421, 199] on div "hero.move Up Toca enter hero.move Down Toca enter hero.move Left Toca enter her…" at bounding box center [448, 189] width 181 height 69
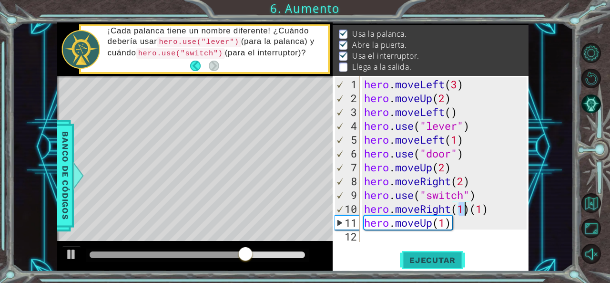
click at [425, 253] on button "Ejecutar" at bounding box center [432, 260] width 65 height 20
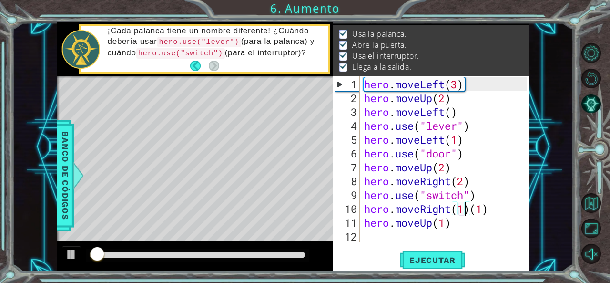
click at [495, 204] on div "hero . moveLeft ( 3 ) hero . moveUp ( 2 ) hero . moveLeft ( ) hero . use ( "lev…" at bounding box center [446, 174] width 169 height 194
type textarea "hero.moveRight(1)"
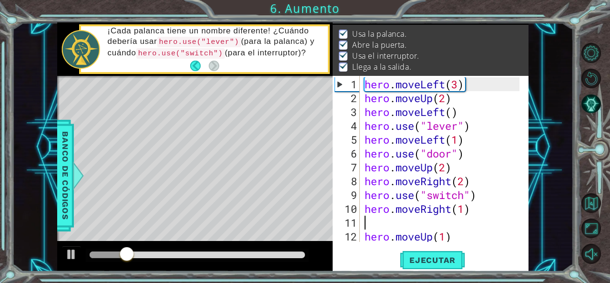
type textarea "hero.moveRight(1)"
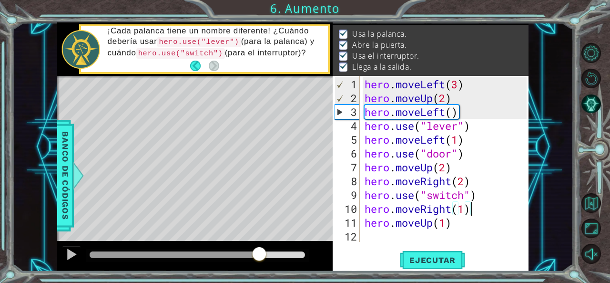
click at [260, 255] on div at bounding box center [197, 254] width 215 height 7
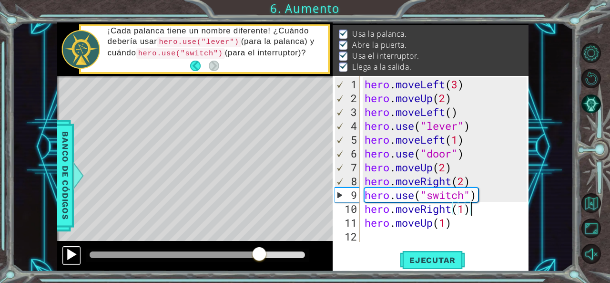
click at [72, 257] on div at bounding box center [71, 254] width 12 height 12
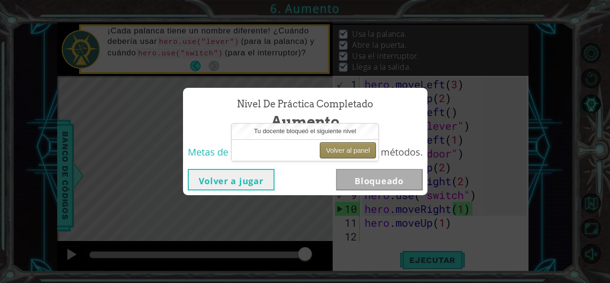
click at [358, 149] on button "Volver al panel" at bounding box center [348, 150] width 56 height 16
click at [337, 152] on button "Volver al panel" at bounding box center [348, 150] width 56 height 16
click at [269, 181] on button "Volver a jugar" at bounding box center [231, 179] width 87 height 21
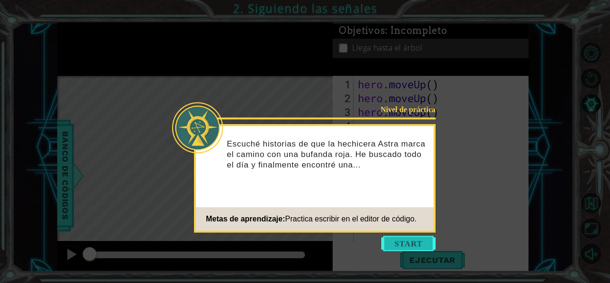
click at [404, 241] on button "Start" at bounding box center [408, 243] width 54 height 15
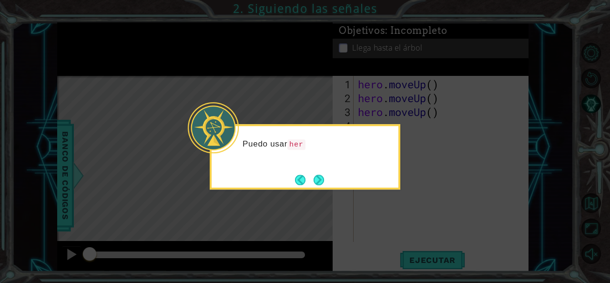
click at [362, 186] on div "Puedo usar her" at bounding box center [305, 156] width 191 height 65
click at [315, 183] on button "Next" at bounding box center [318, 179] width 11 height 11
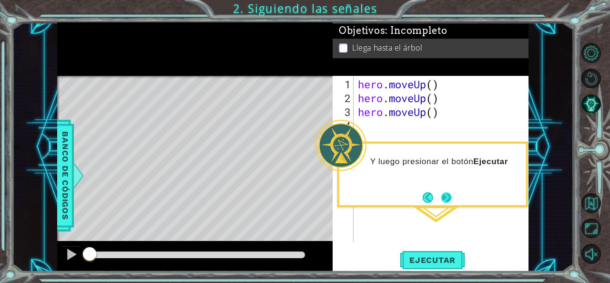
click at [455, 198] on div "Y luego presionar el botón Ejecutar" at bounding box center [433, 174] width 191 height 65
click at [443, 197] on button "Next" at bounding box center [446, 197] width 11 height 11
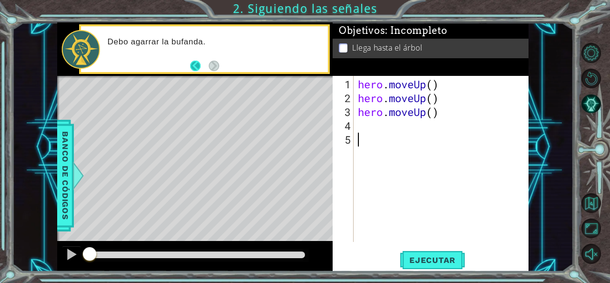
click at [197, 68] on button "Back" at bounding box center [199, 66] width 19 height 10
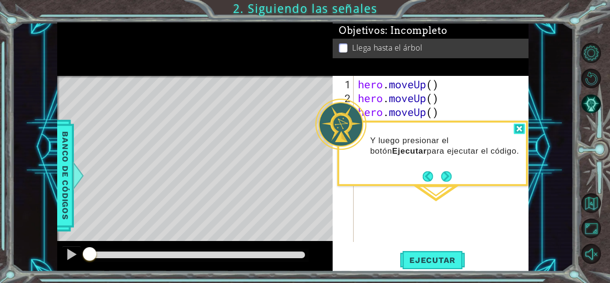
click at [520, 132] on div at bounding box center [519, 128] width 11 height 11
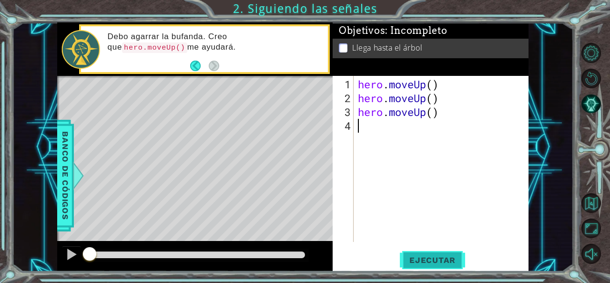
click at [441, 252] on button "Ejecutar" at bounding box center [432, 260] width 65 height 20
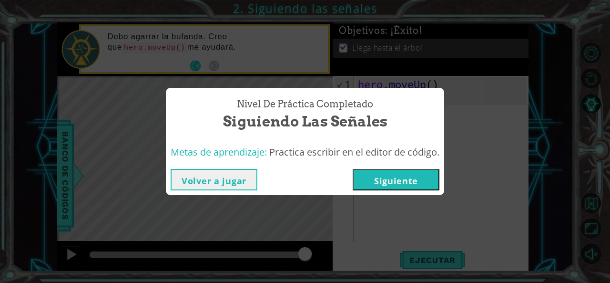
click at [216, 182] on button "Volver a jugar" at bounding box center [214, 179] width 87 height 21
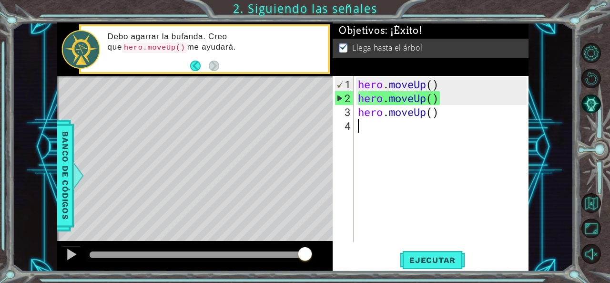
click at [447, 111] on div "hero . moveUp ( ) hero . moveUp ( ) hero . moveUp ( )" at bounding box center [443, 174] width 175 height 194
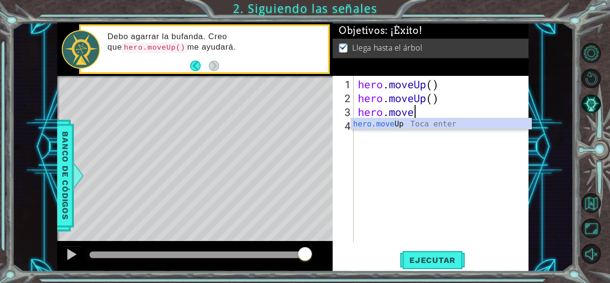
type textarea "h"
type textarea "hero.moveUp()"
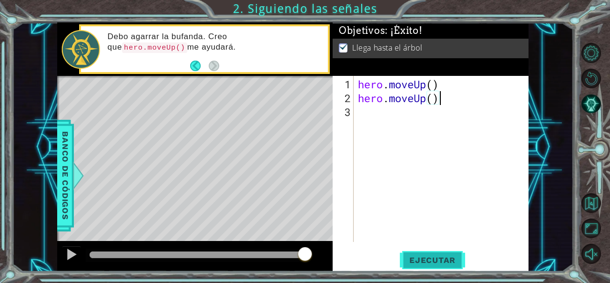
click at [431, 253] on button "Ejecutar" at bounding box center [432, 260] width 65 height 20
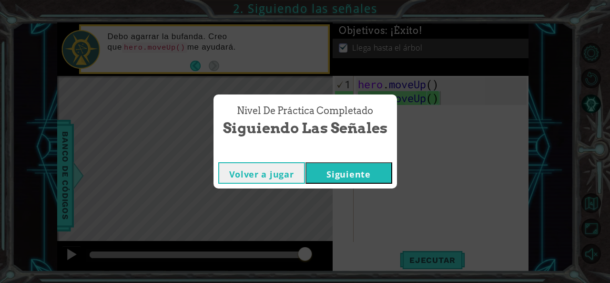
click at [337, 167] on button "Siguiente" at bounding box center [349, 172] width 87 height 21
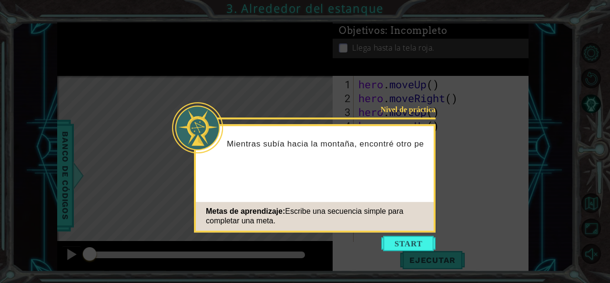
click at [346, 161] on div "Mientras subía hacia la montaña, encontré otro pe" at bounding box center [315, 149] width 238 height 38
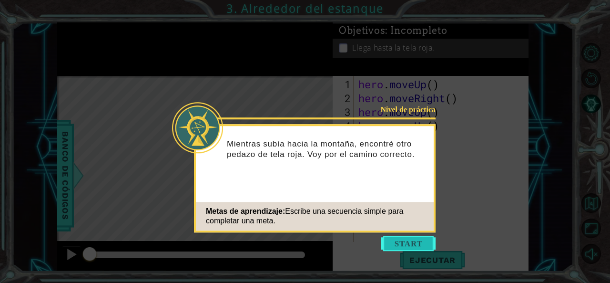
click at [400, 245] on button "Start" at bounding box center [408, 243] width 54 height 15
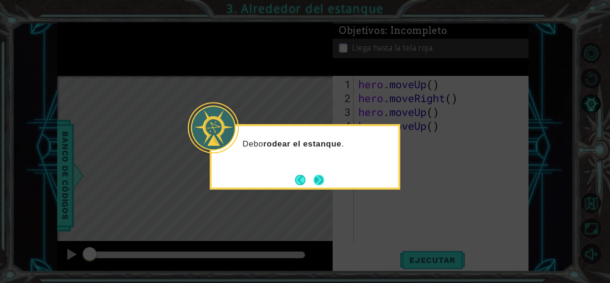
click at [324, 181] on button "Next" at bounding box center [319, 179] width 10 height 10
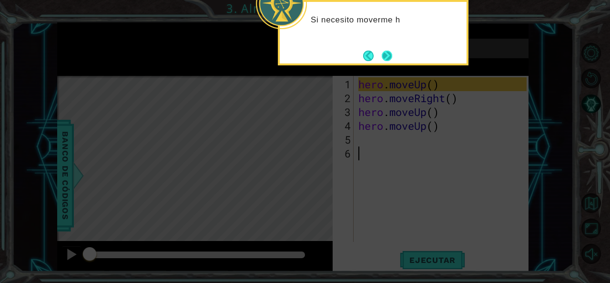
click at [388, 50] on button "Next" at bounding box center [387, 55] width 11 height 11
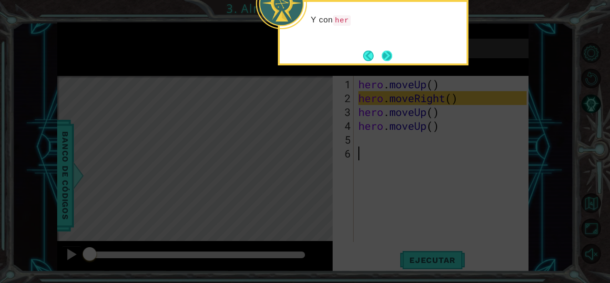
click at [389, 56] on button "Next" at bounding box center [386, 55] width 11 height 11
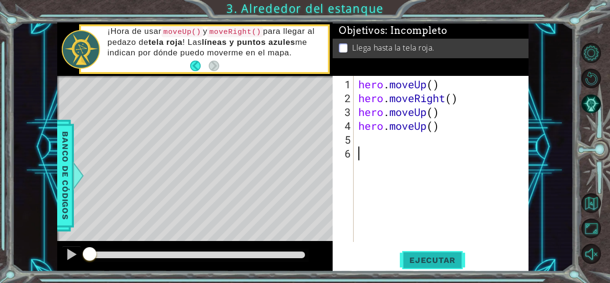
click at [440, 259] on span "Ejecutar" at bounding box center [432, 260] width 65 height 10
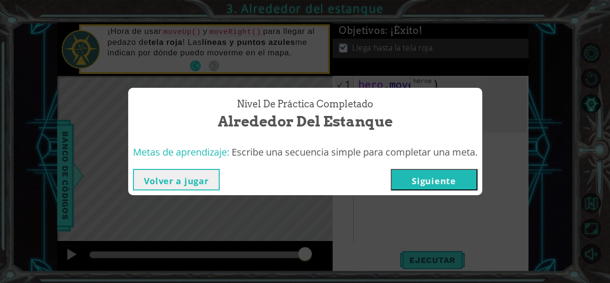
drag, startPoint x: 430, startPoint y: 178, endPoint x: 432, endPoint y: 186, distance: 8.3
click at [432, 186] on button "Siguiente" at bounding box center [434, 179] width 87 height 21
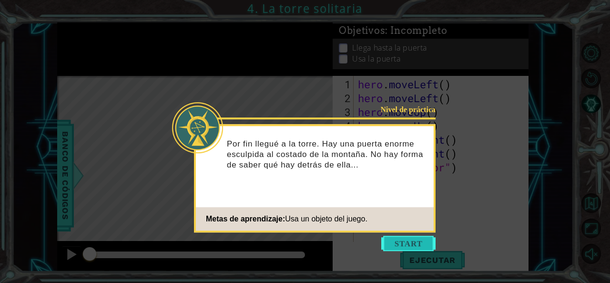
click at [426, 237] on button "Start" at bounding box center [408, 243] width 54 height 15
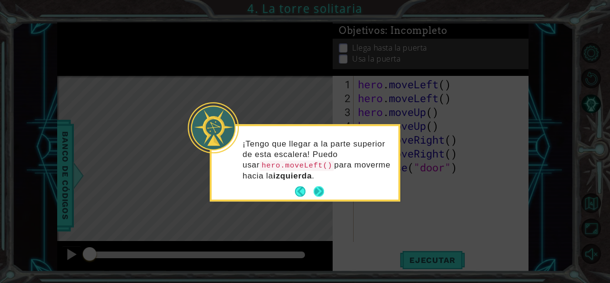
click at [323, 195] on button "Next" at bounding box center [319, 191] width 10 height 10
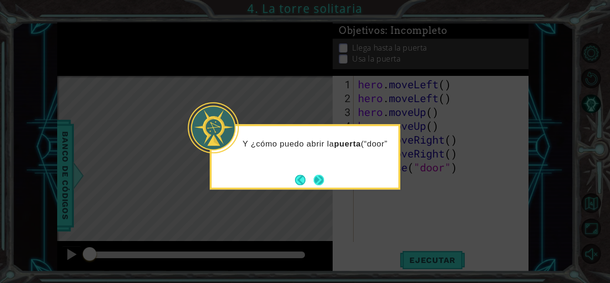
click at [321, 175] on button "Next" at bounding box center [318, 179] width 17 height 17
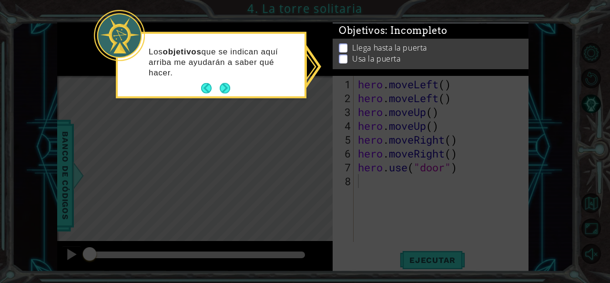
click at [224, 82] on footer at bounding box center [215, 88] width 29 height 14
click at [223, 85] on button "Next" at bounding box center [224, 87] width 11 height 11
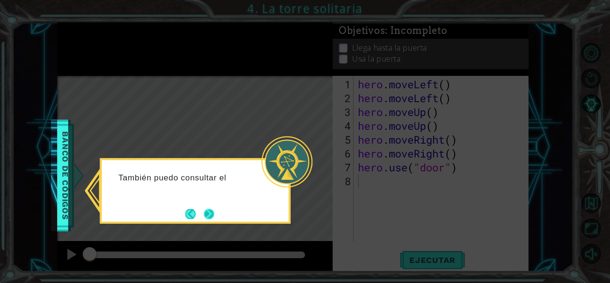
click at [205, 209] on button "Next" at bounding box center [209, 213] width 10 height 10
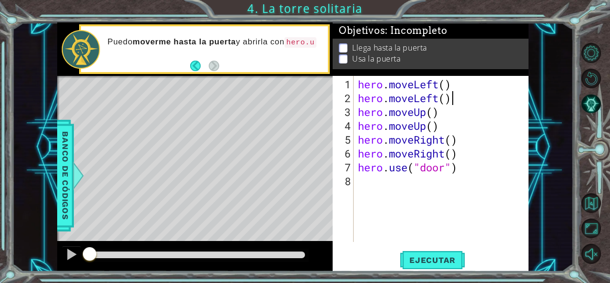
click at [451, 101] on div "hero . moveLeft ( ) hero . moveLeft ( ) hero . moveUp ( ) hero . moveUp ( ) her…" at bounding box center [443, 174] width 175 height 194
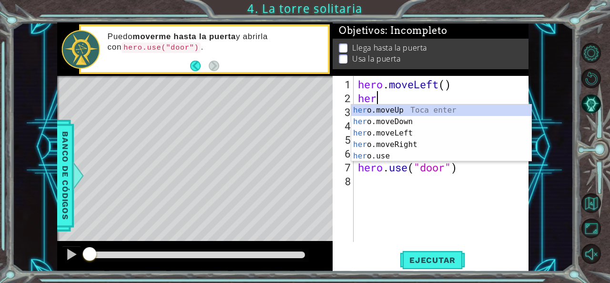
type textarea "h"
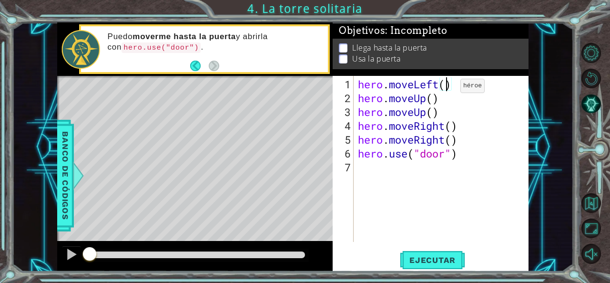
click at [446, 89] on div "hero . moveLeft ( ) hero . moveUp ( ) hero . moveUp ( ) hero . moveRight ( ) he…" at bounding box center [443, 174] width 175 height 194
click at [443, 111] on div "hero . moveLeft ( 2 ) hero . moveUp ( ) hero . moveUp ( ) hero . moveRight ( ) …" at bounding box center [443, 174] width 175 height 194
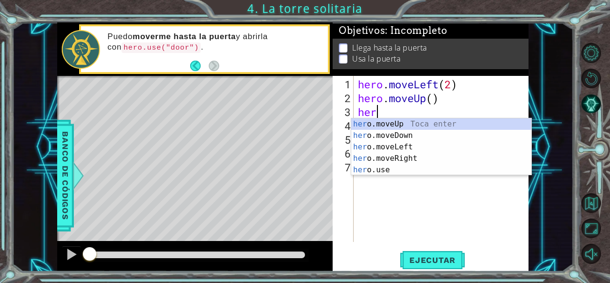
scroll to position [0, 0]
type textarea "h"
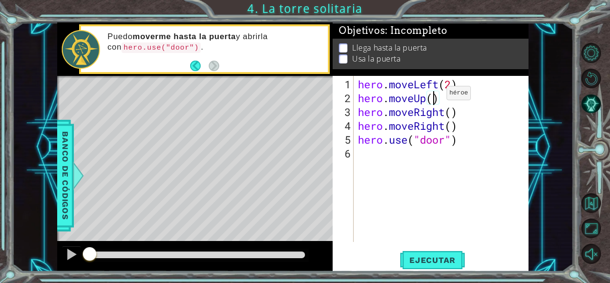
click at [432, 97] on div "hero . moveLeft ( 2 ) hero . moveUp ( ) hero . moveRight ( ) hero . moveRight (…" at bounding box center [443, 174] width 175 height 194
click at [462, 132] on div "hero . moveLeft ( 2 ) hero . moveUp ( 2 ) hero . moveRight ( ) hero . moveRight…" at bounding box center [443, 174] width 175 height 194
click at [462, 129] on div "hero . moveLeft ( 2 ) hero . moveUp ( 2 ) hero . moveRight ( ) hero . moveRight…" at bounding box center [443, 174] width 175 height 194
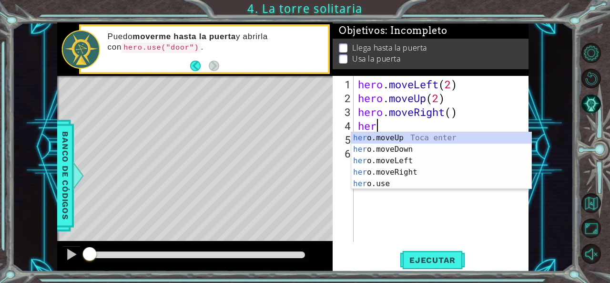
scroll to position [0, 0]
type textarea "h"
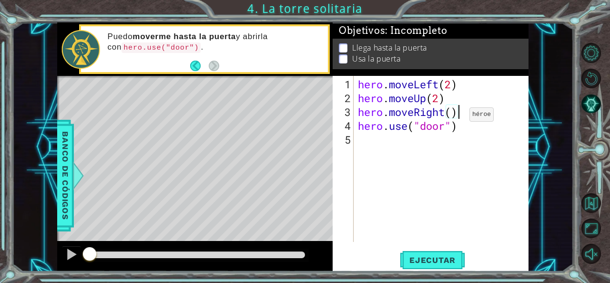
click at [455, 118] on div "hero . moveLeft ( 2 ) hero . moveUp ( 2 ) hero . moveRight ( ) hero . use ( "do…" at bounding box center [443, 174] width 175 height 194
click at [454, 112] on div "hero . moveLeft ( 2 ) hero . moveUp ( 2 ) hero . moveRight ( ) hero . use ( "do…" at bounding box center [443, 174] width 175 height 194
type textarea "hero.moveRight(2)"
click at [441, 256] on span "Ejecutar" at bounding box center [432, 260] width 65 height 10
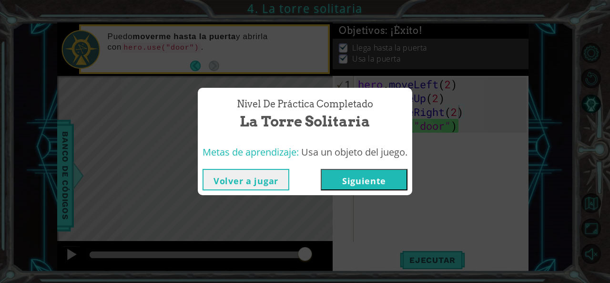
click at [249, 184] on button "Volver a jugar" at bounding box center [246, 179] width 87 height 21
